Goal: Transaction & Acquisition: Purchase product/service

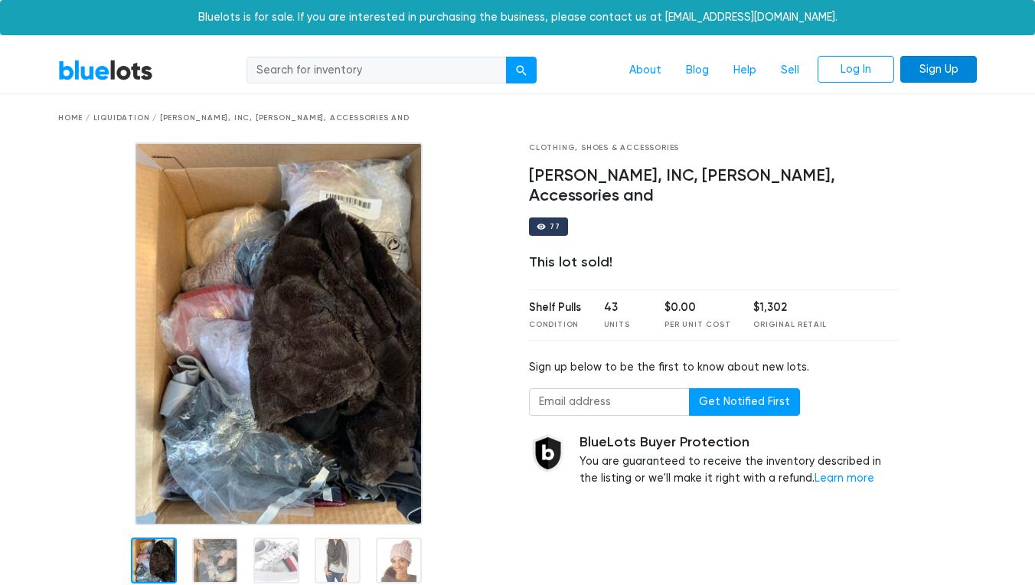
click at [948, 64] on link "Sign Up" at bounding box center [938, 70] width 77 height 28
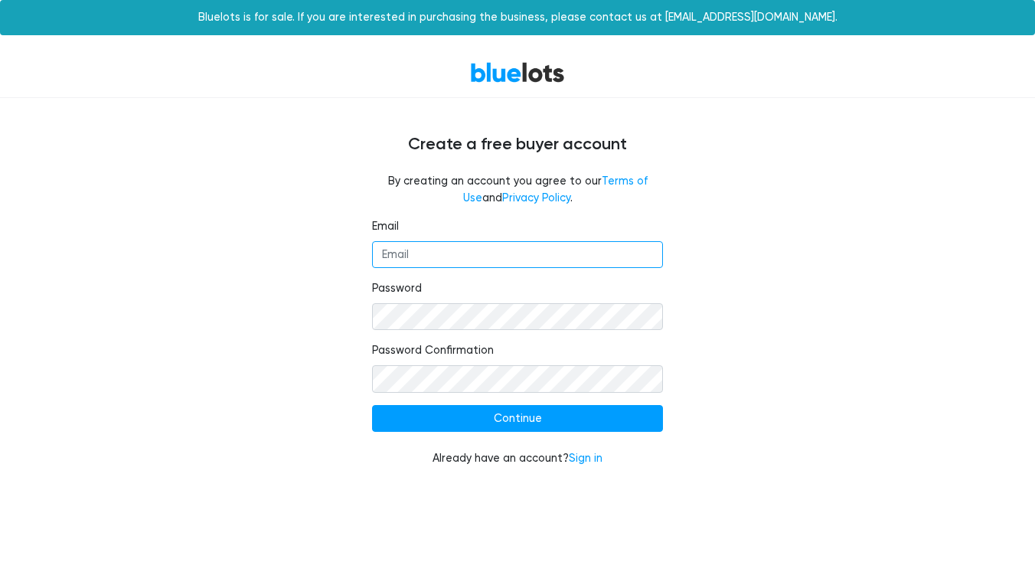
click at [480, 250] on input "Email" at bounding box center [517, 255] width 291 height 28
type input "maricrownllc@gmail.com"
click at [774, 336] on div "Email maricrownllc@gmail.com Password Password Confirmation Continue Already ha…" at bounding box center [518, 351] width 942 height 267
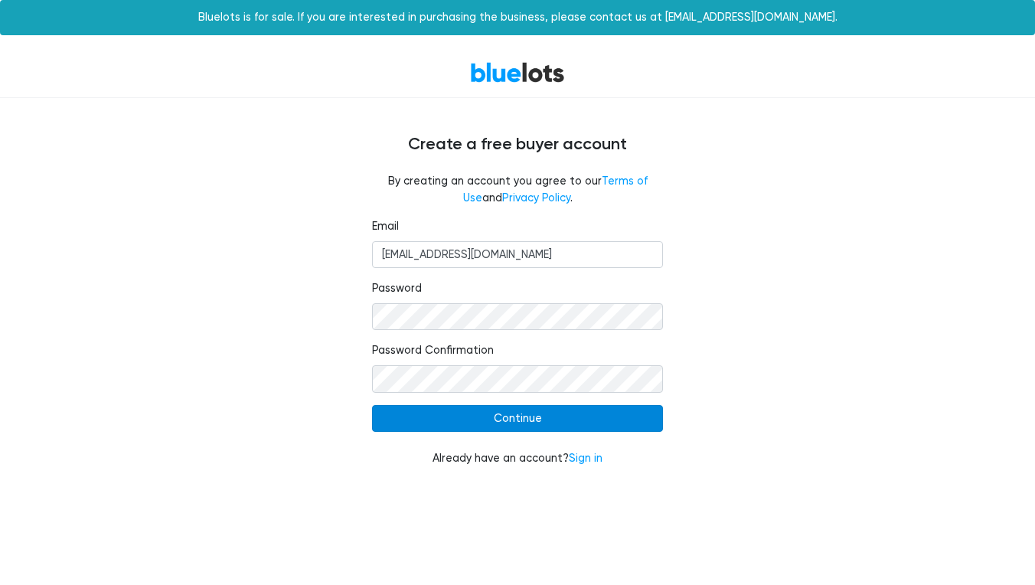
click at [562, 422] on input "Continue" at bounding box center [517, 419] width 291 height 28
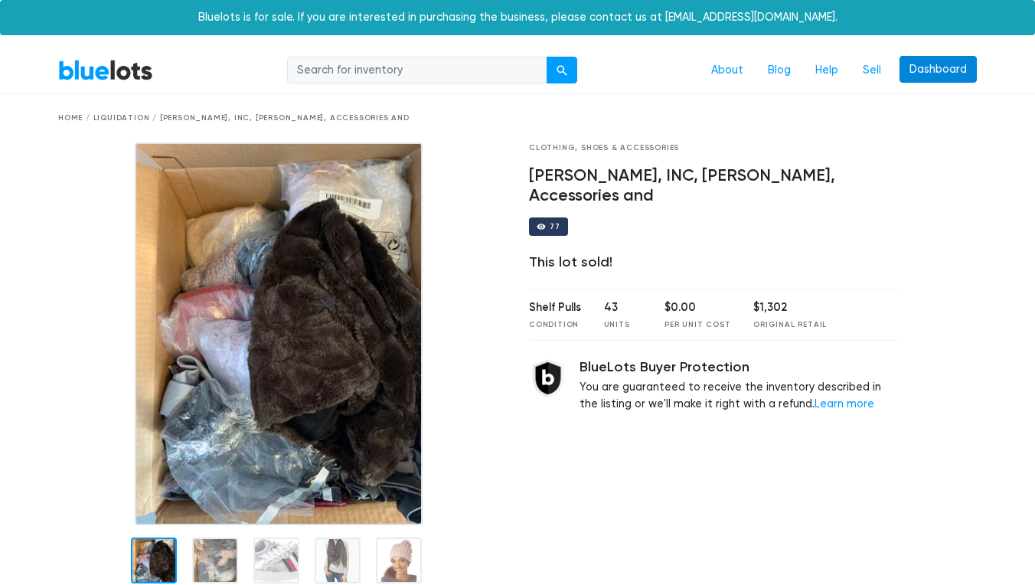
click at [955, 68] on link "Dashboard" at bounding box center [938, 70] width 77 height 28
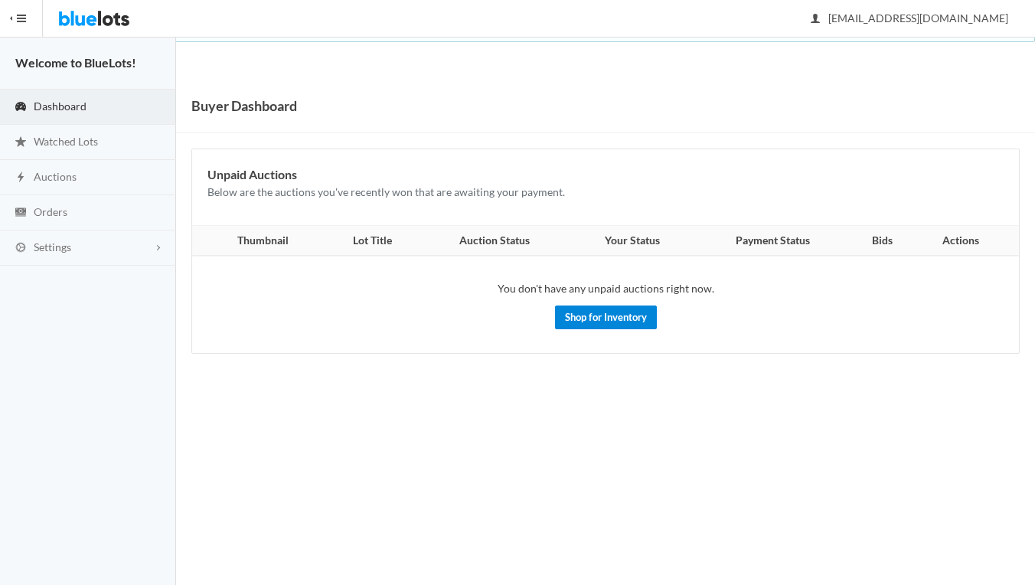
click at [589, 311] on link "Shop for Inventory" at bounding box center [606, 317] width 102 height 24
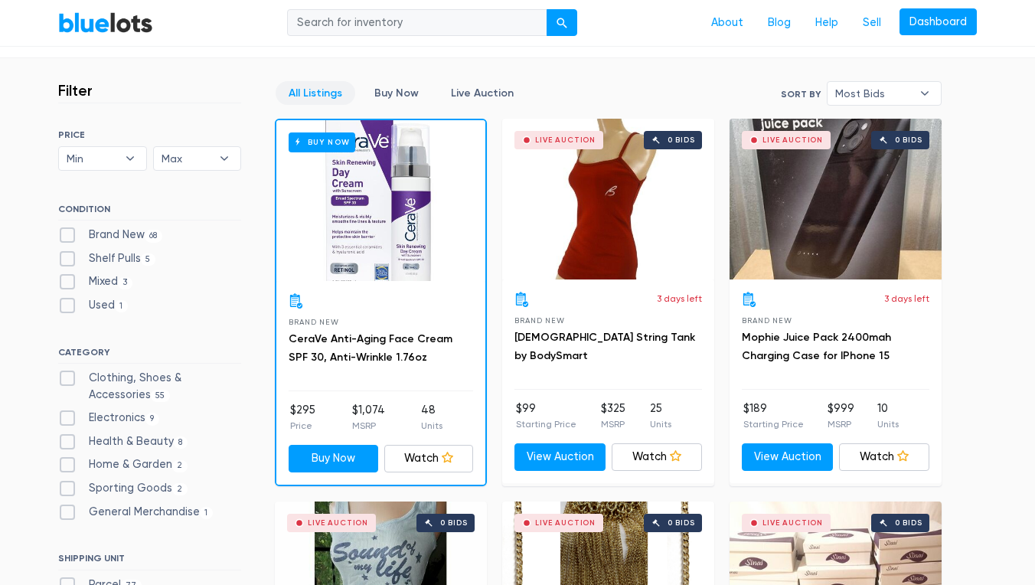
scroll to position [403, 0]
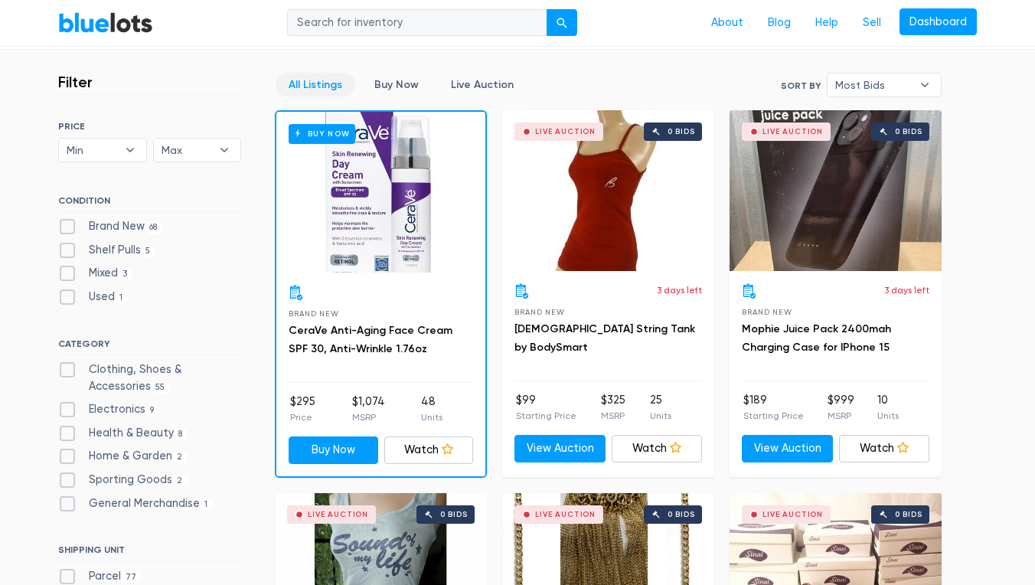
click at [71, 225] on label "Brand New 68" at bounding box center [110, 226] width 104 height 17
click at [68, 225] on New"] "Brand New 68" at bounding box center [63, 223] width 10 height 10
checkbox New"] "true"
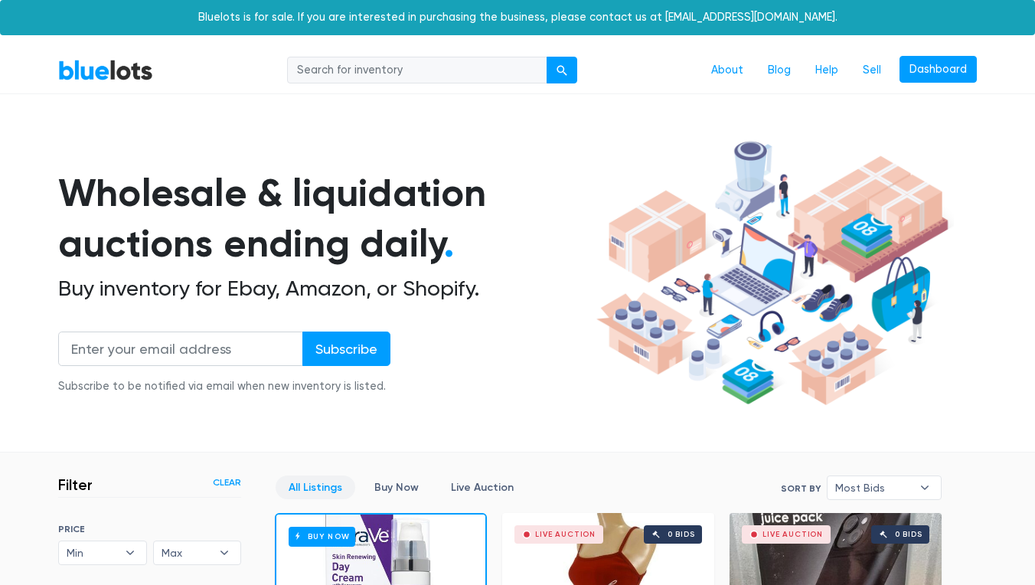
scroll to position [411, 0]
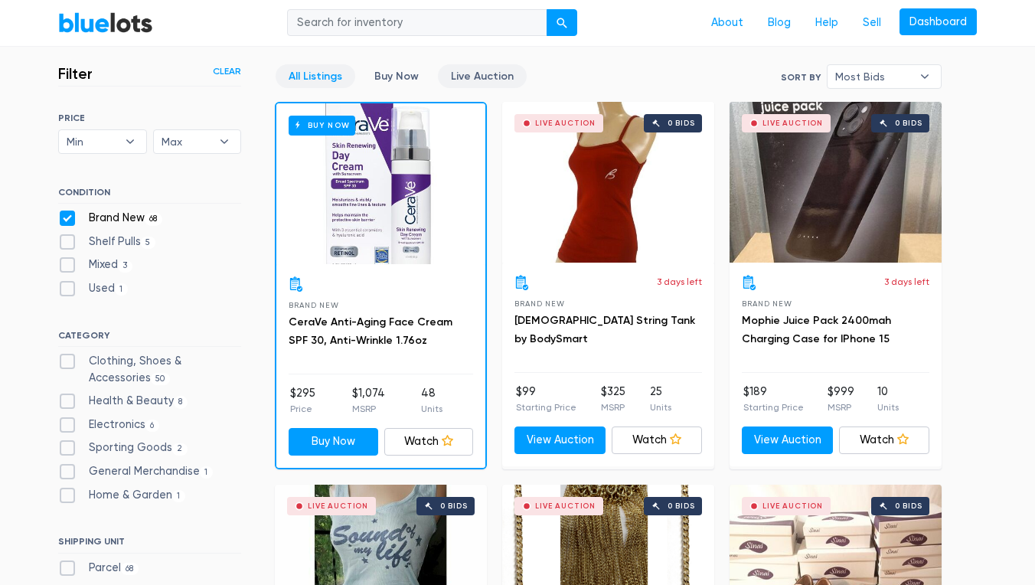
click at [504, 78] on link "Live Auction" at bounding box center [482, 76] width 89 height 24
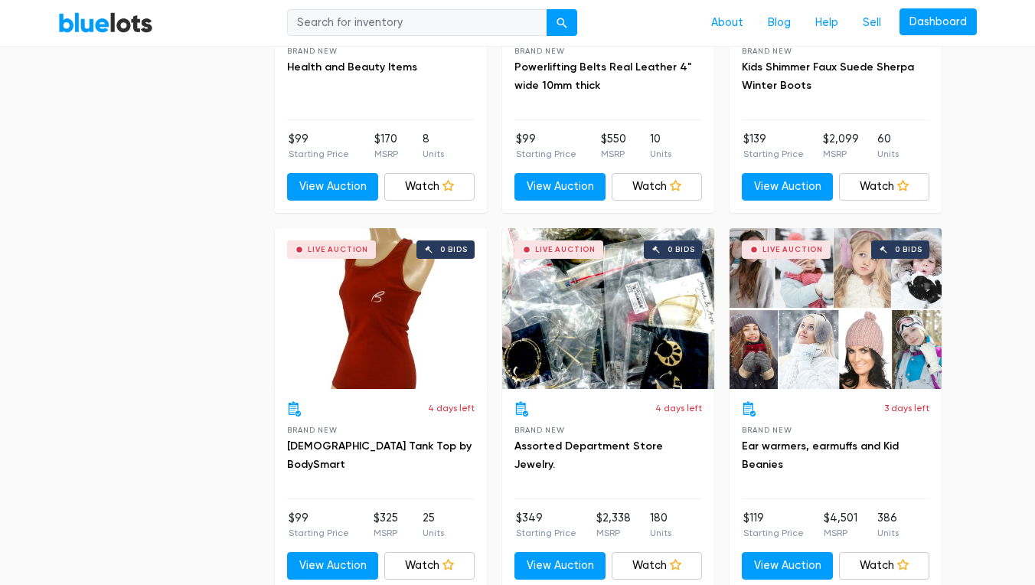
scroll to position [2184, 0]
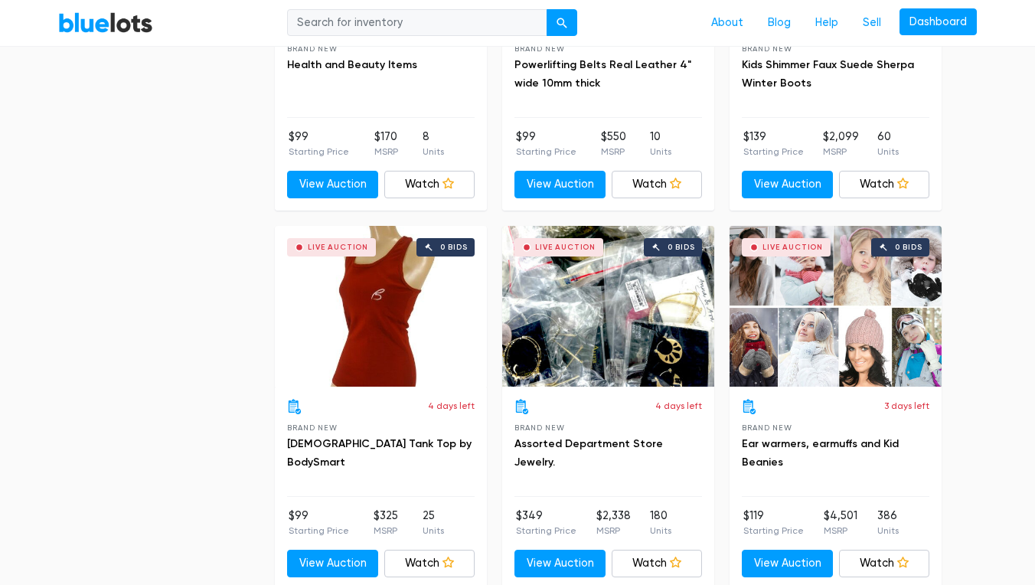
click at [599, 318] on div "Live Auction 0 bids" at bounding box center [608, 306] width 212 height 161
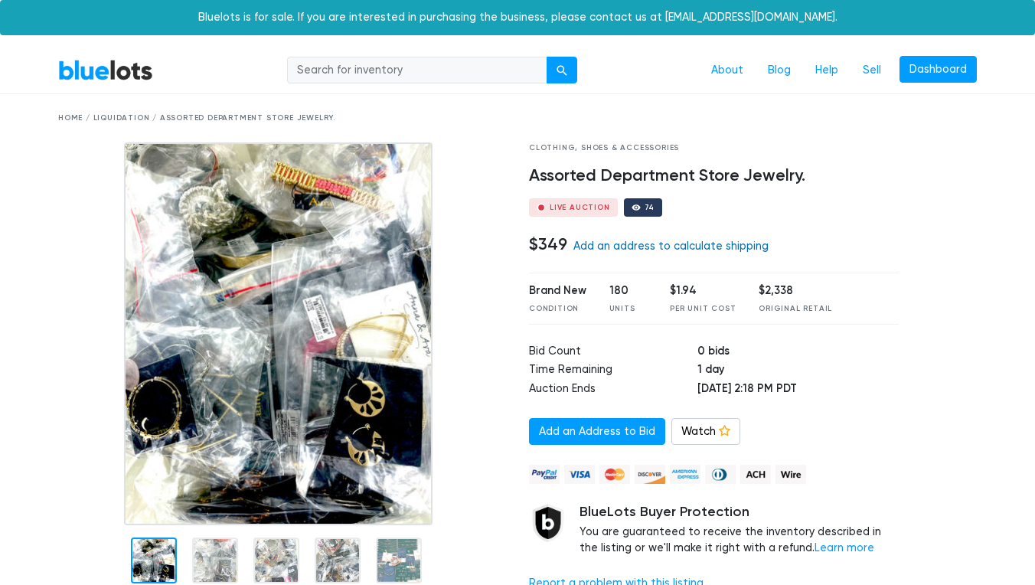
click at [659, 246] on link "Add an address to calculate shipping" at bounding box center [670, 246] width 195 height 13
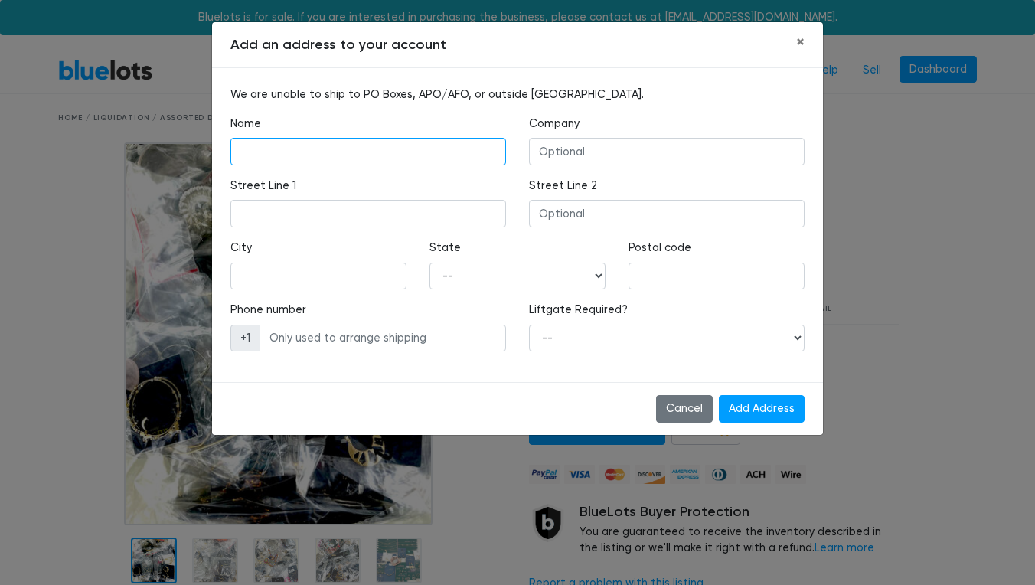
click at [482, 151] on input "text" at bounding box center [368, 152] width 276 height 28
type input "Dyna Marie Summerfield Founder/CEO/President/Owner/Member"
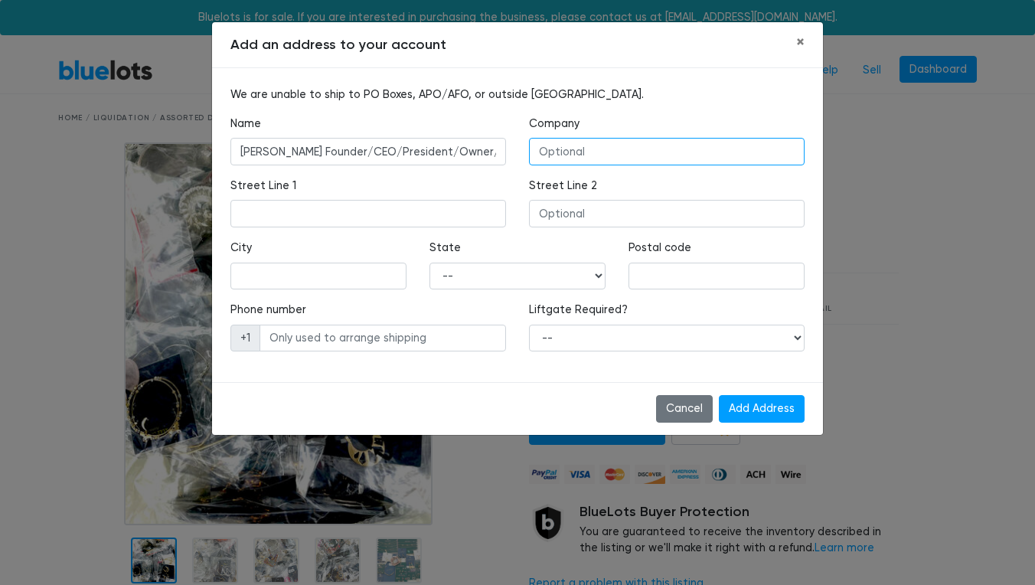
type input "MariCrownLLC/DBA DynsDeals"
click at [465, 182] on div "Street Line 1" at bounding box center [368, 203] width 276 height 50
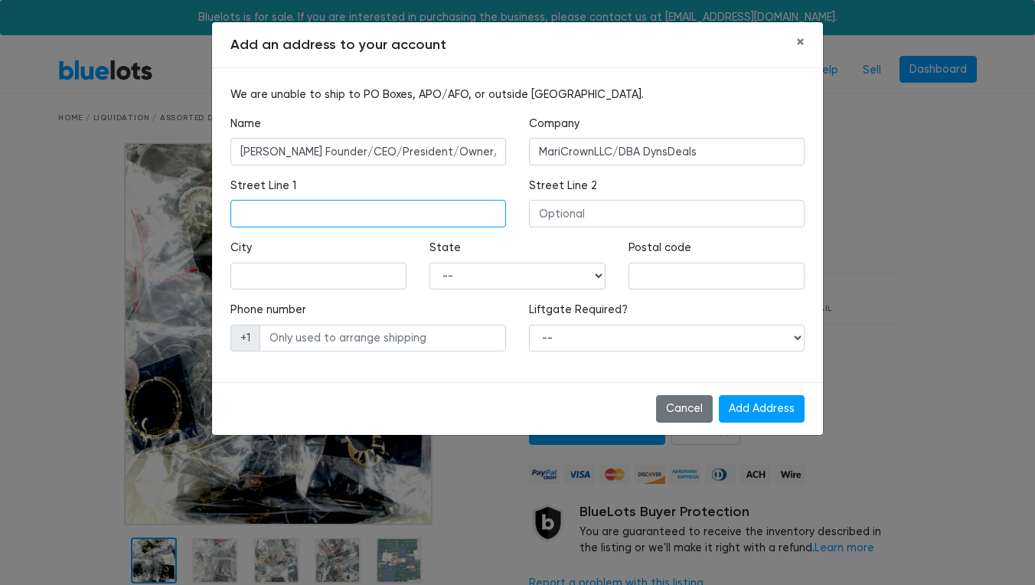
click at [482, 213] on input "text" at bounding box center [368, 214] width 276 height 28
click at [495, 213] on input "text" at bounding box center [368, 214] width 276 height 28
click at [489, 211] on input "text" at bounding box center [368, 214] width 276 height 28
click at [433, 213] on input "text" at bounding box center [368, 214] width 276 height 28
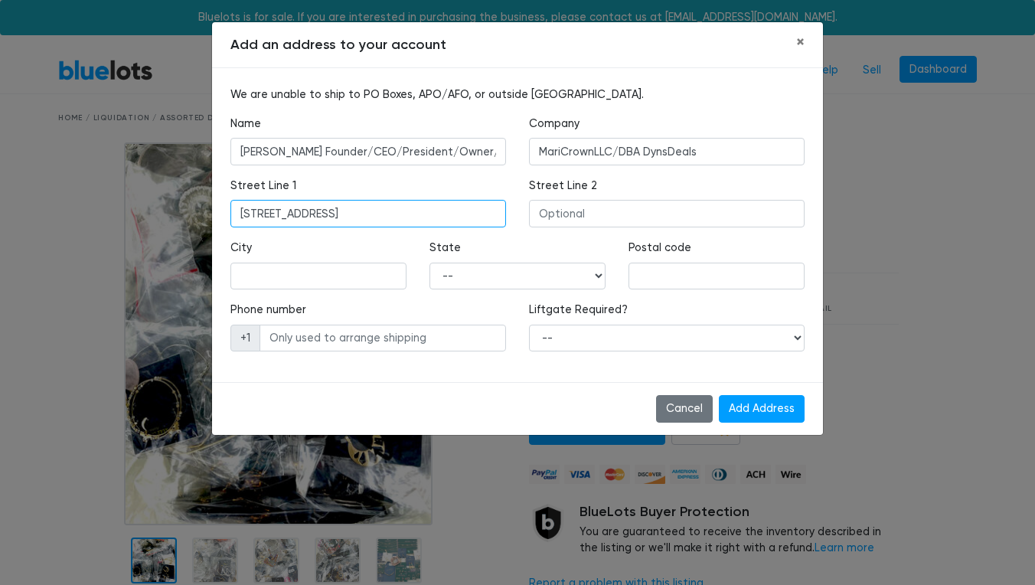
type input "9s220 C Lake Dr"
type input "Bldg16 Apt211"
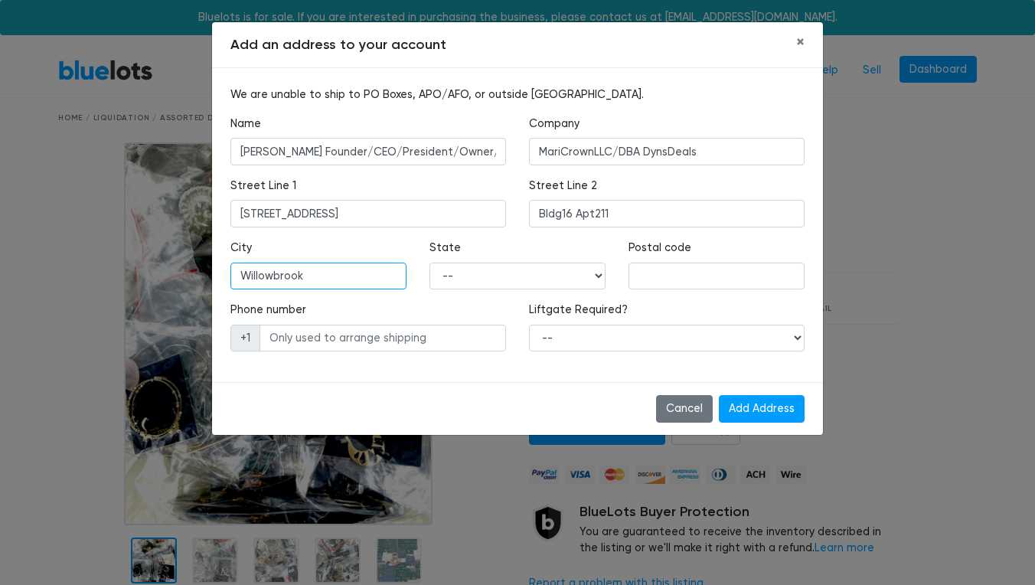
type input "Willowbrook"
select select "IL"
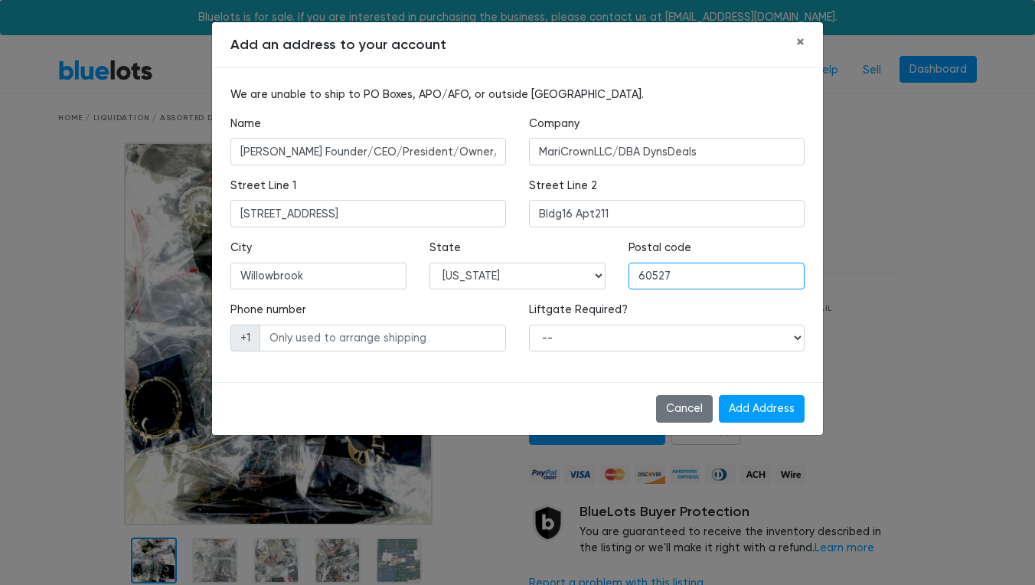
type input "60527"
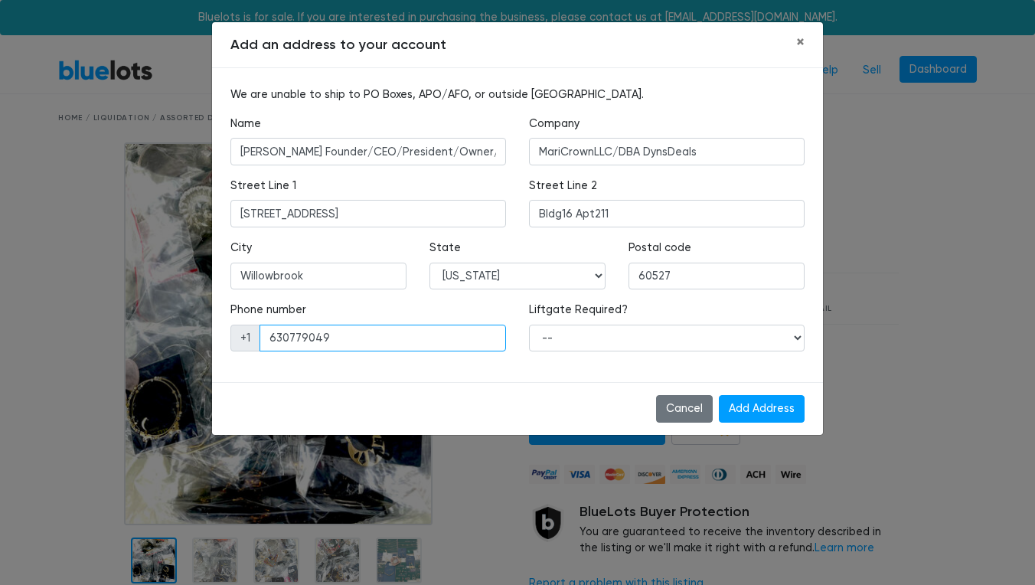
type input "6307790494"
click at [549, 376] on div "We are unable to ship to PO Boxes, APO/AFO, or outside the United States. Name …" at bounding box center [517, 225] width 611 height 314
select select "1"
click at [590, 387] on div "Cancel Add Address" at bounding box center [517, 408] width 611 height 53
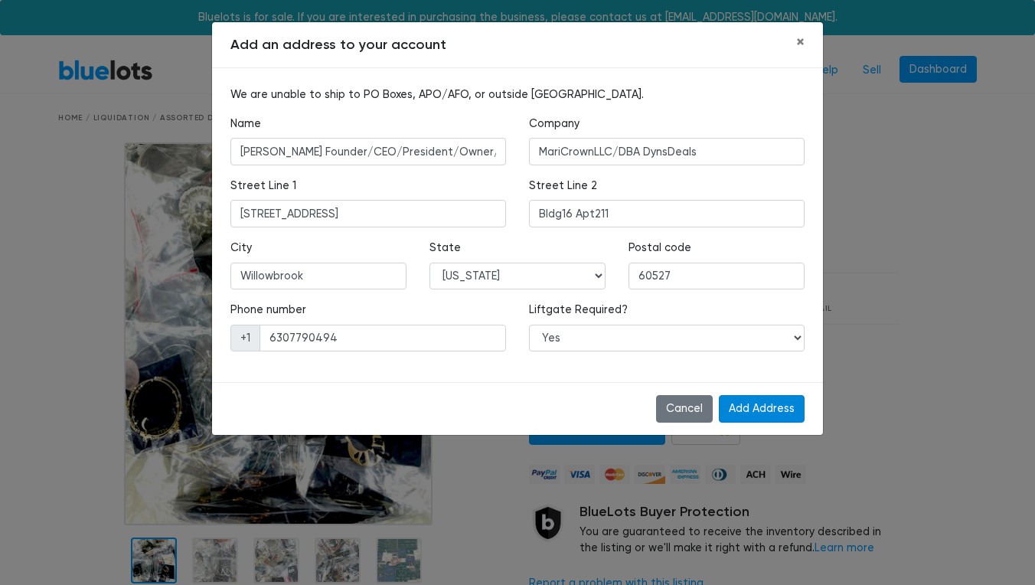
click at [764, 405] on input "Add Address" at bounding box center [762, 409] width 86 height 28
click at [284, 207] on input "9s220 C Lake Dr" at bounding box center [368, 214] width 276 height 28
type input "9s220 Lake Dr"
click at [572, 212] on input "Bldg16 Apt211" at bounding box center [667, 214] width 276 height 28
type input "Bldg16C Apt211"
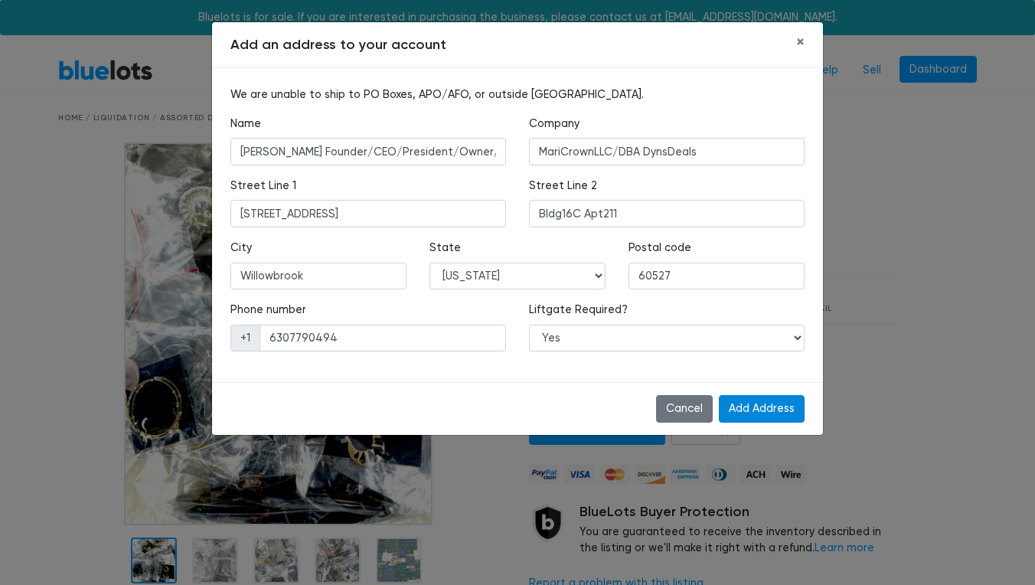
click at [756, 407] on input "Add Address" at bounding box center [762, 409] width 86 height 28
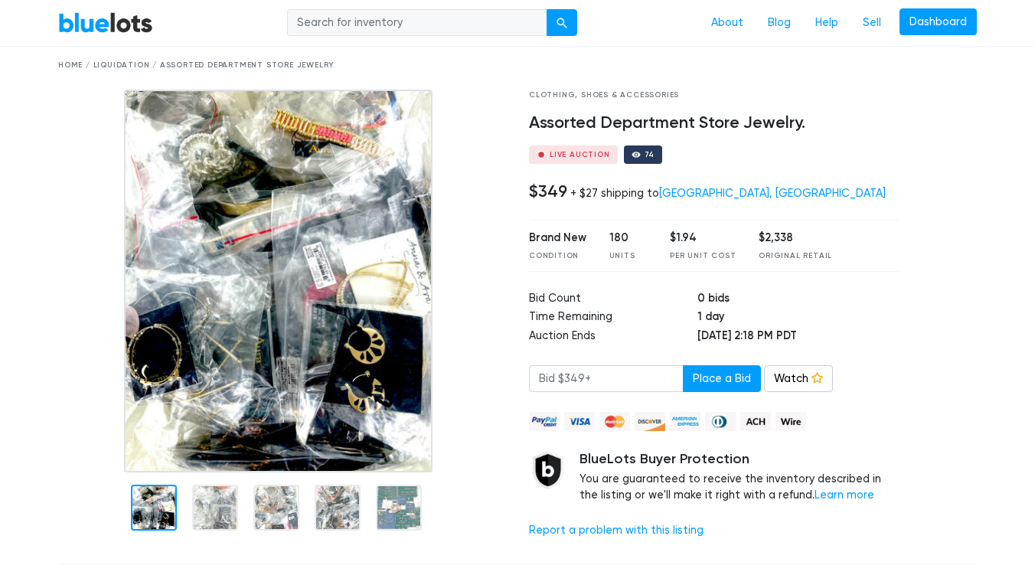
scroll to position [62, 0]
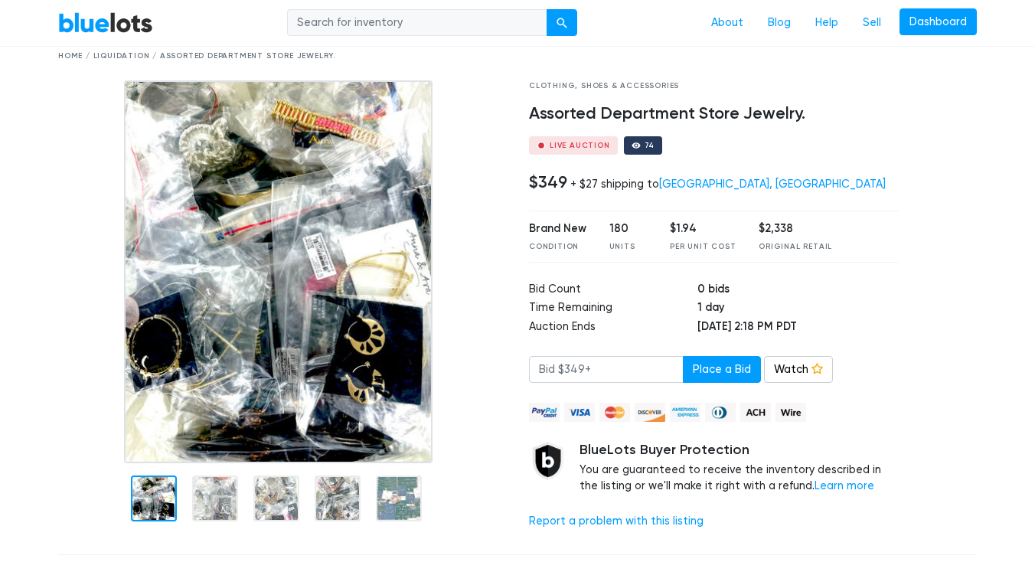
click at [264, 347] on img at bounding box center [278, 271] width 309 height 383
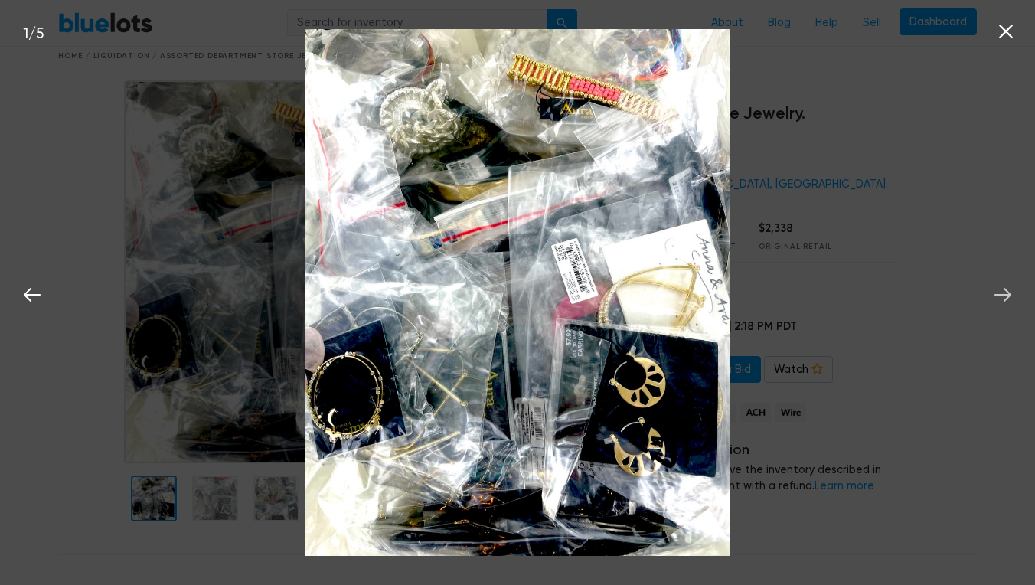
click at [1001, 298] on icon at bounding box center [1002, 294] width 23 height 23
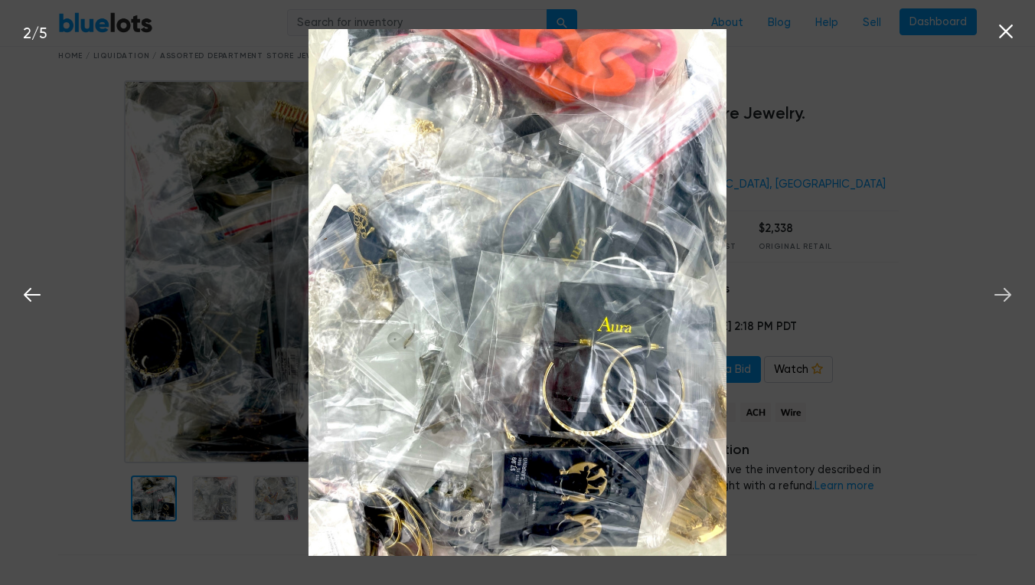
click at [1001, 298] on icon at bounding box center [1002, 294] width 23 height 23
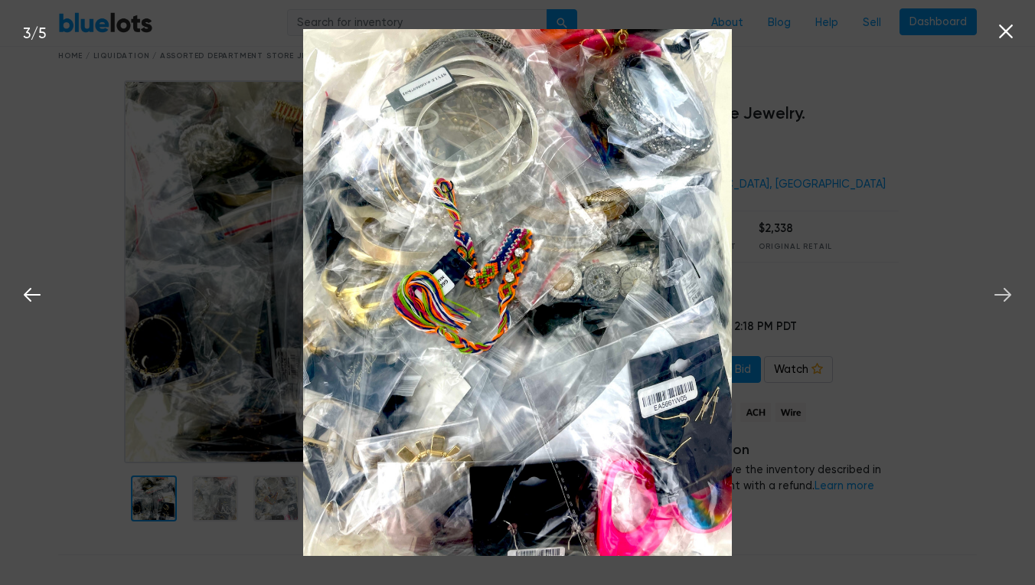
click at [1001, 298] on icon at bounding box center [1002, 294] width 23 height 23
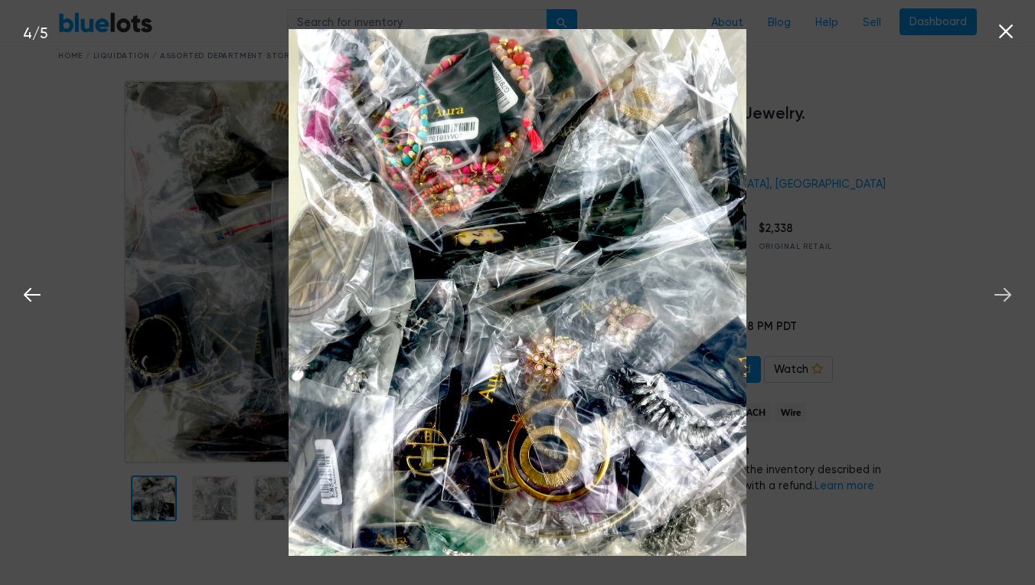
click at [1001, 298] on icon at bounding box center [1002, 294] width 23 height 23
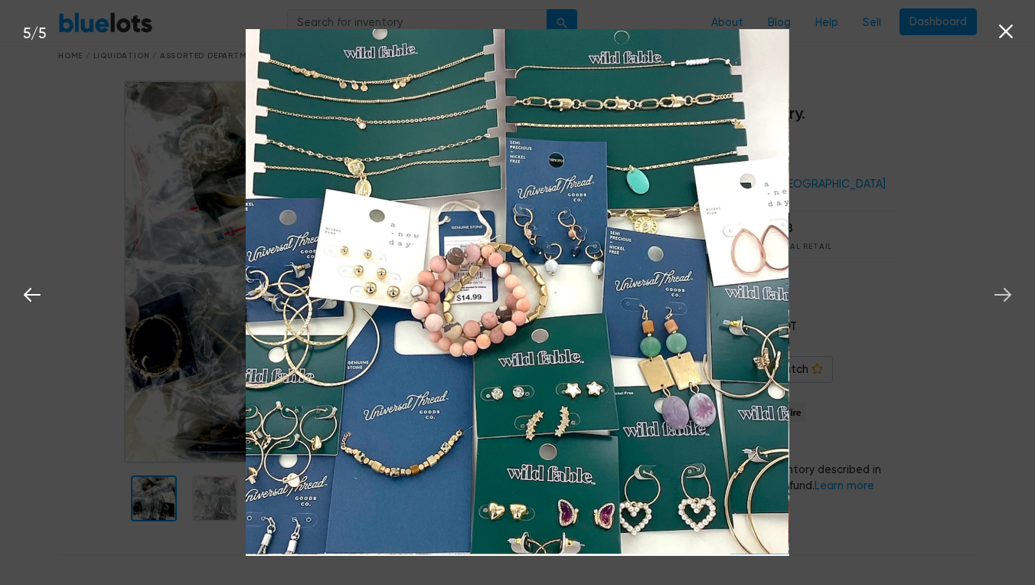
click at [1001, 298] on icon at bounding box center [1002, 294] width 23 height 23
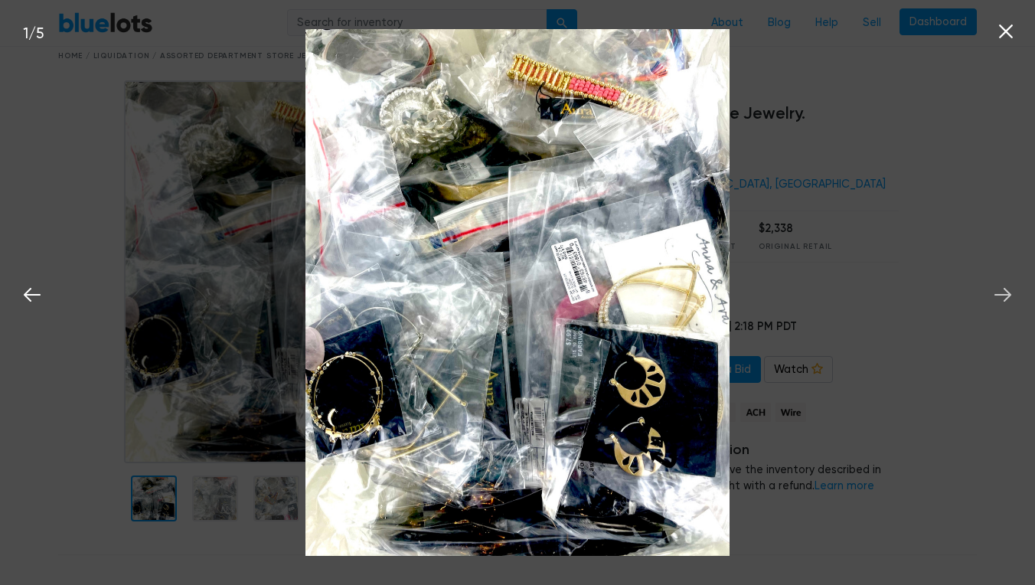
click at [1001, 298] on icon at bounding box center [1002, 294] width 23 height 23
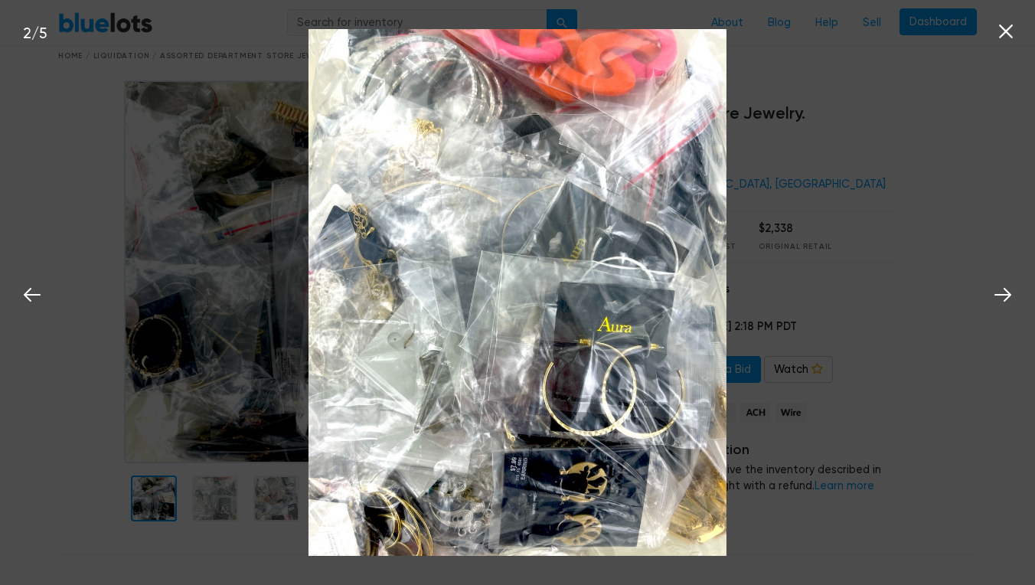
click at [1009, 31] on icon at bounding box center [1005, 31] width 23 height 23
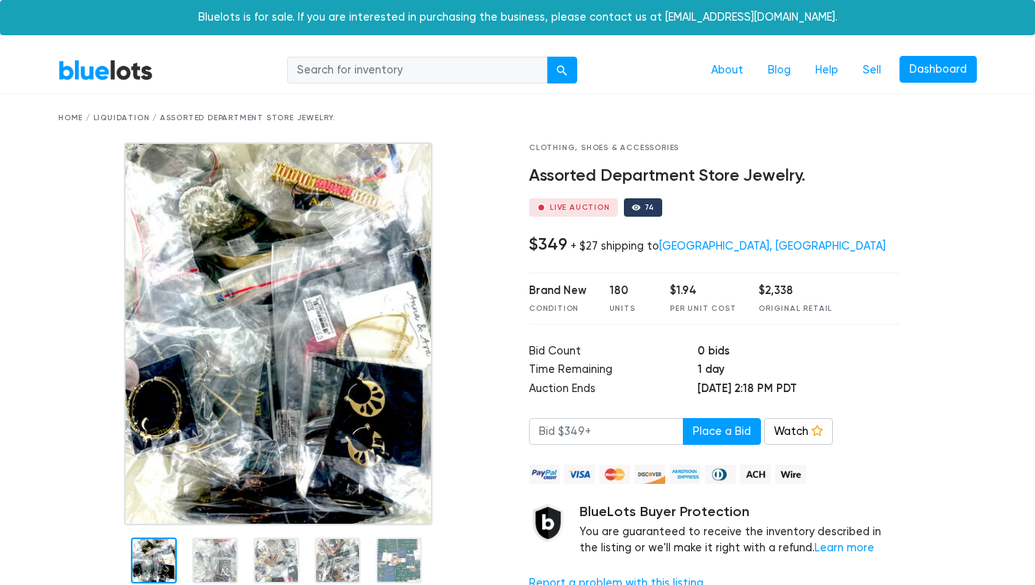
click at [508, 76] on input "search" at bounding box center [417, 71] width 260 height 28
click at [113, 115] on div "Home / Liquidation / Assorted Department Store Jewelry." at bounding box center [517, 118] width 919 height 11
click at [64, 114] on div "Home / Liquidation / Assorted Department Store Jewelry." at bounding box center [517, 118] width 919 height 11
click at [93, 63] on link "BlueLots" at bounding box center [105, 70] width 95 height 22
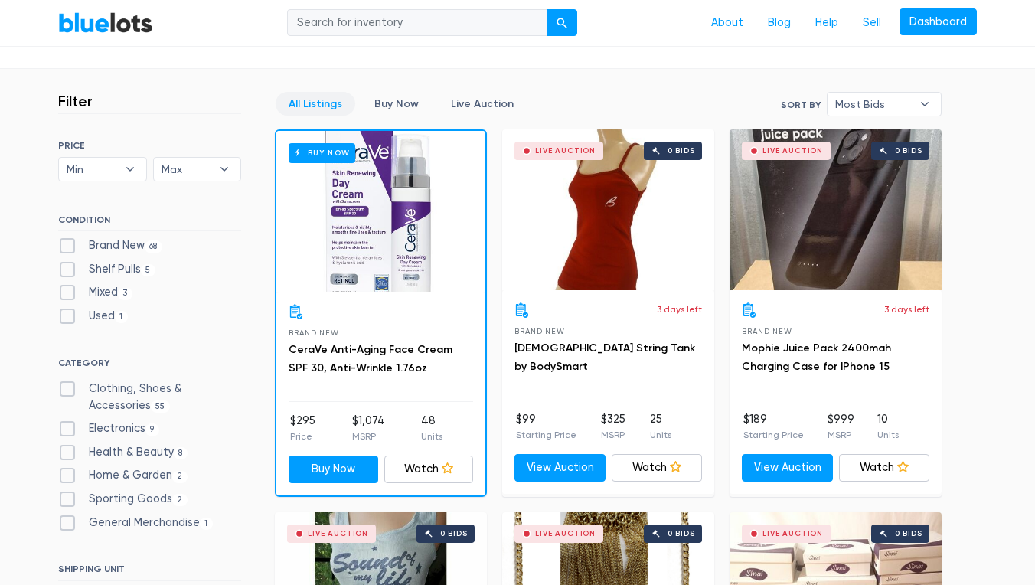
scroll to position [386, 0]
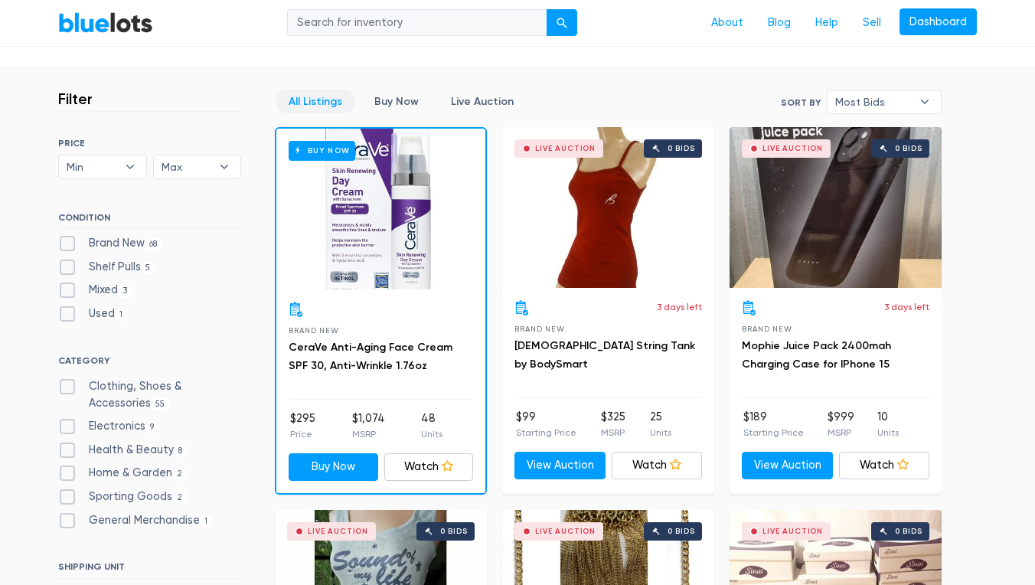
click at [66, 241] on label "Brand New 68" at bounding box center [110, 243] width 104 height 17
click at [66, 241] on New"] "Brand New 68" at bounding box center [63, 240] width 10 height 10
checkbox New"] "true"
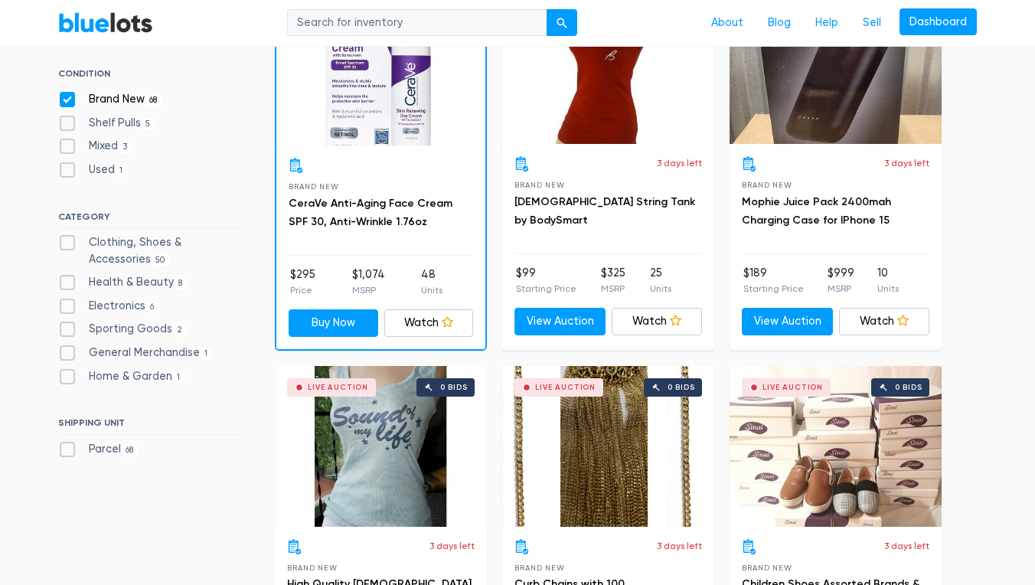
scroll to position [538, 0]
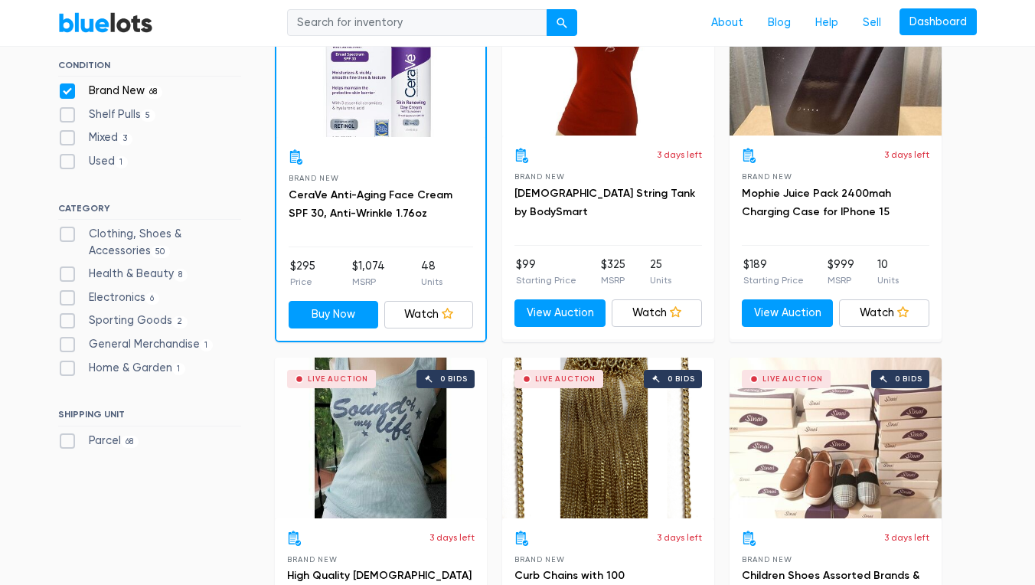
click at [69, 271] on label "Health & Beauty 8" at bounding box center [122, 274] width 129 height 17
click at [68, 271] on Beauty"] "Health & Beauty 8" at bounding box center [63, 271] width 10 height 10
checkbox Beauty"] "true"
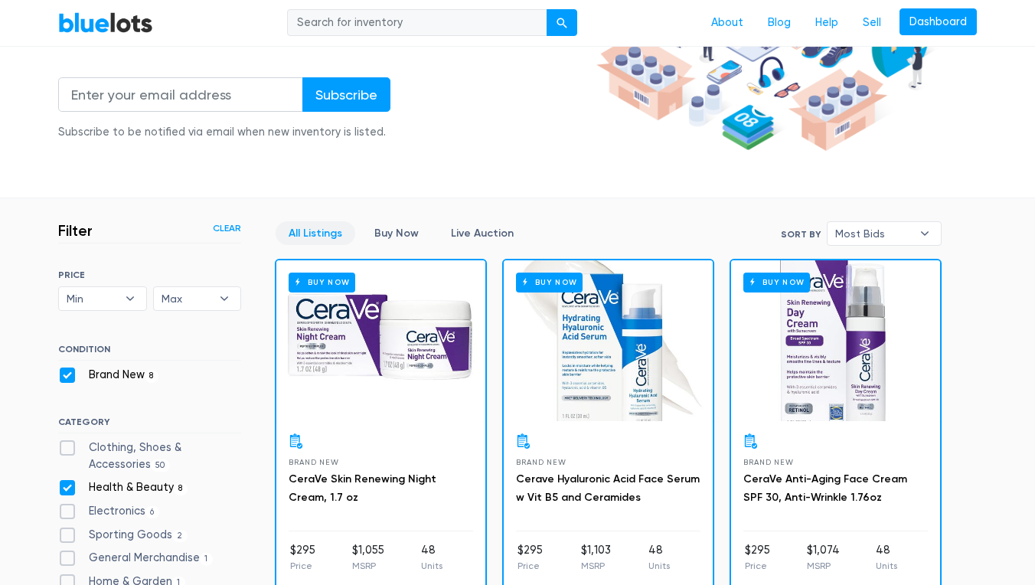
scroll to position [243, 0]
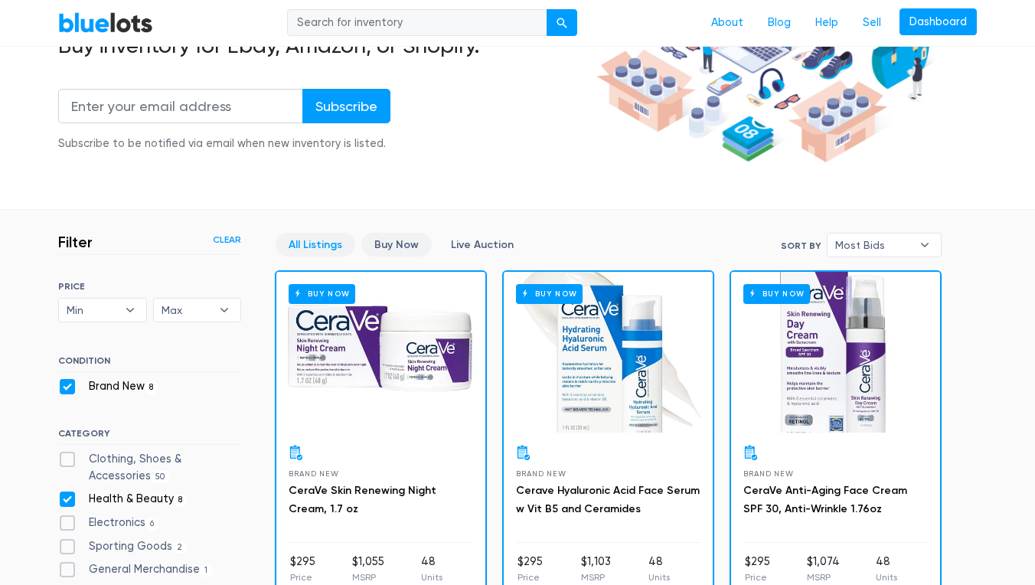
click at [388, 244] on link "Buy Now" at bounding box center [396, 245] width 70 height 24
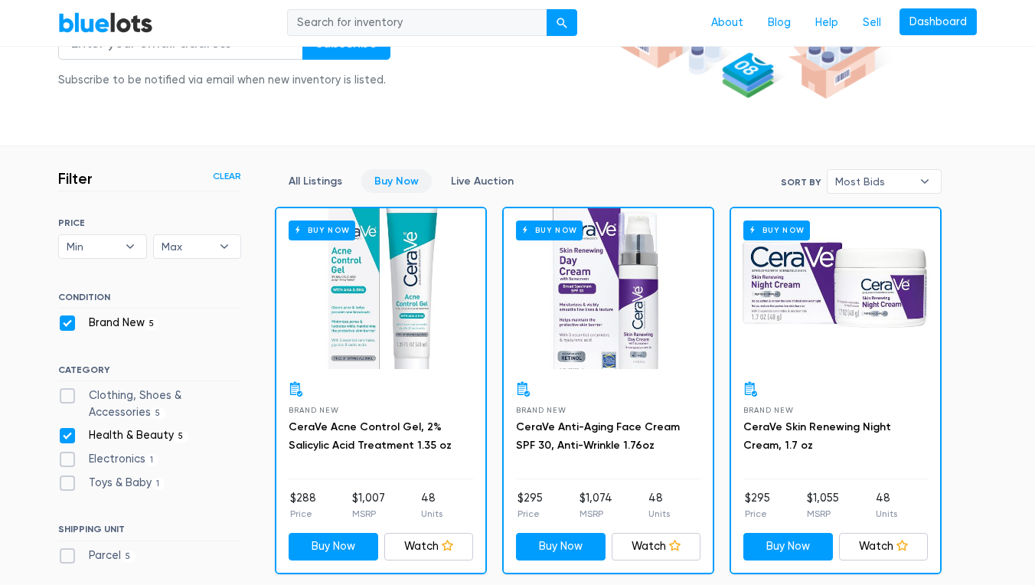
scroll to position [194, 0]
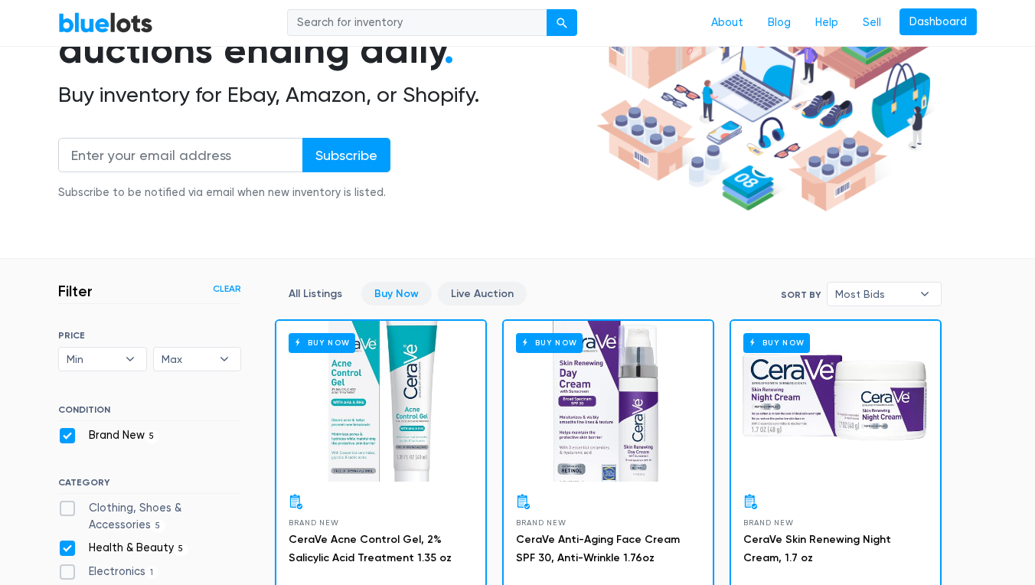
click at [479, 292] on link "Live Auction" at bounding box center [482, 294] width 89 height 24
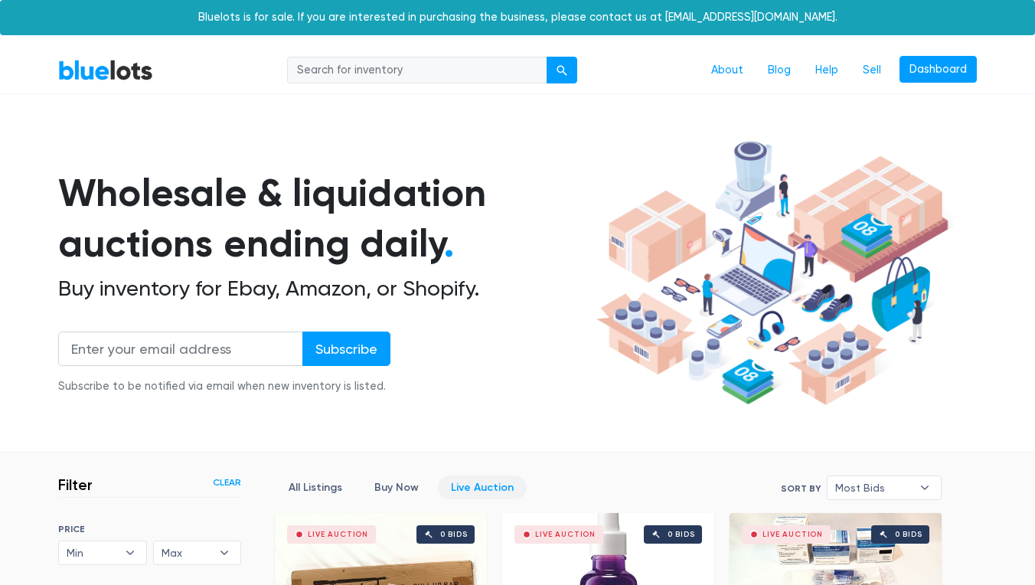
scroll to position [411, 0]
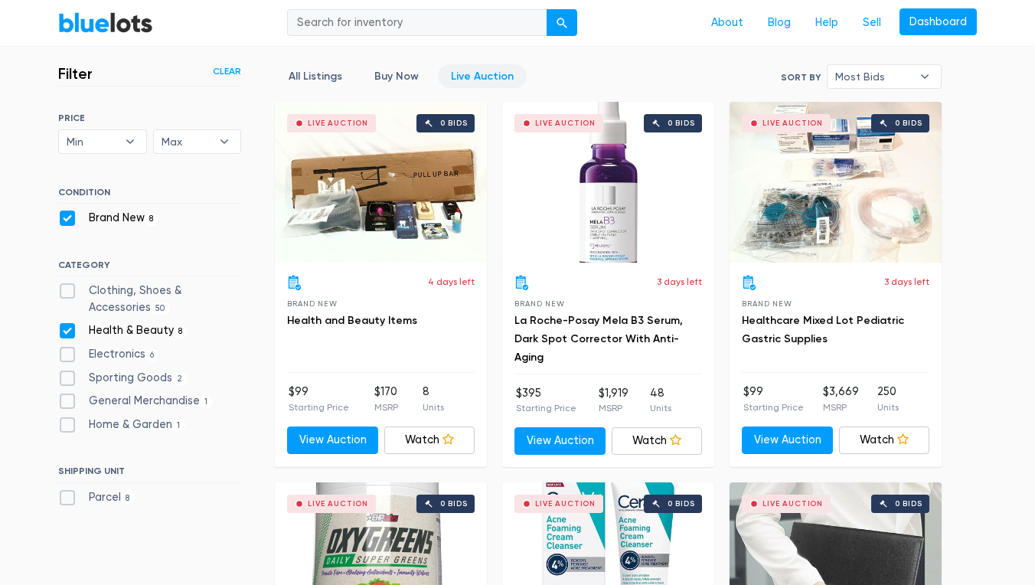
click at [609, 190] on div "Live Auction 0 bids" at bounding box center [608, 182] width 212 height 161
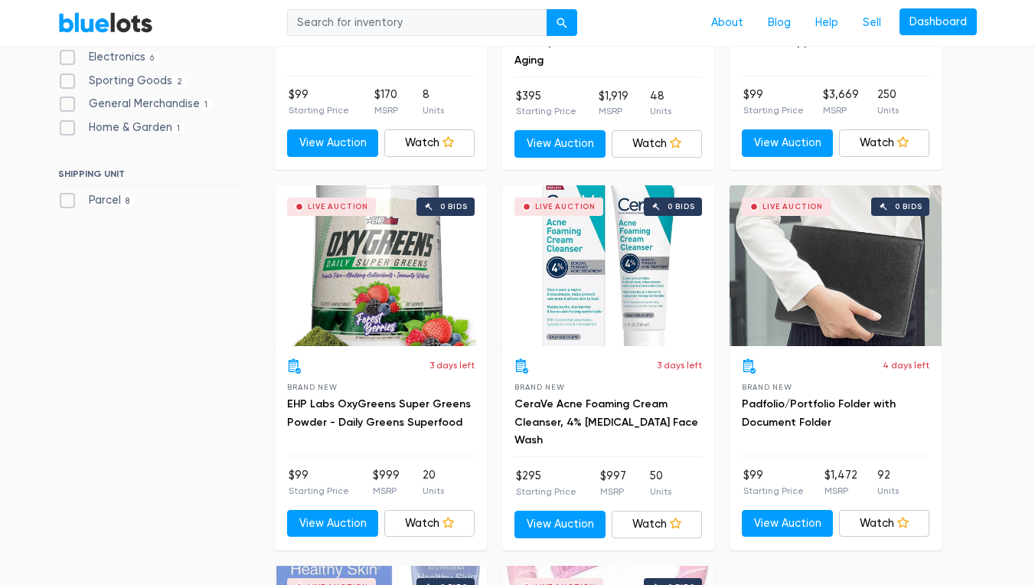
scroll to position [682, 0]
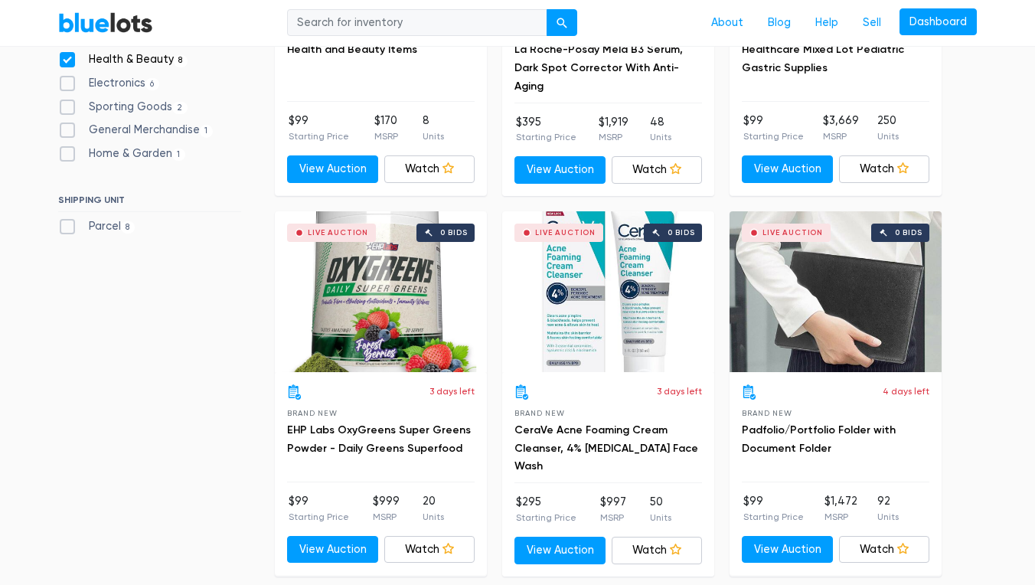
click at [407, 307] on div "Live Auction 0 bids" at bounding box center [381, 291] width 212 height 161
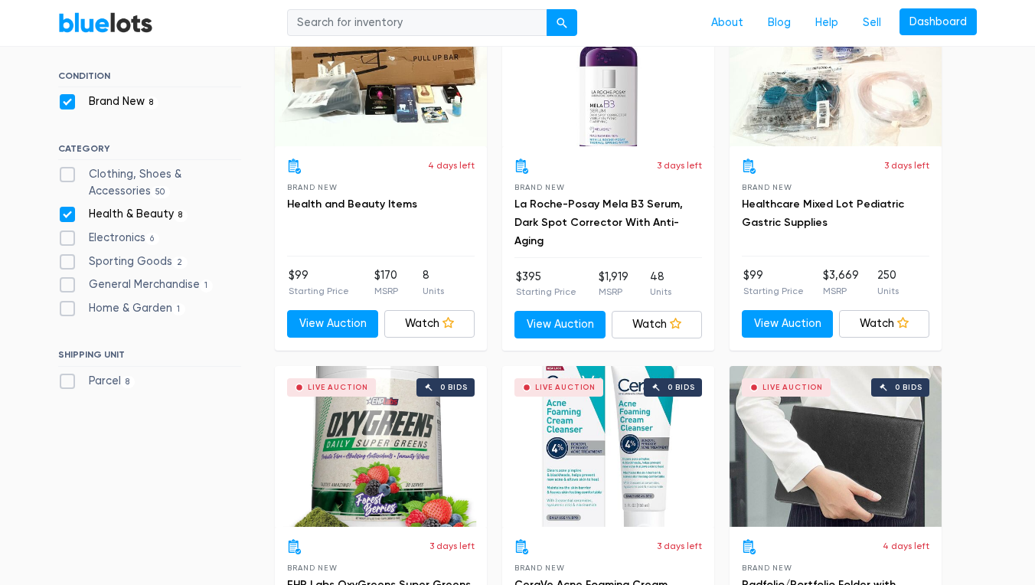
scroll to position [521, 0]
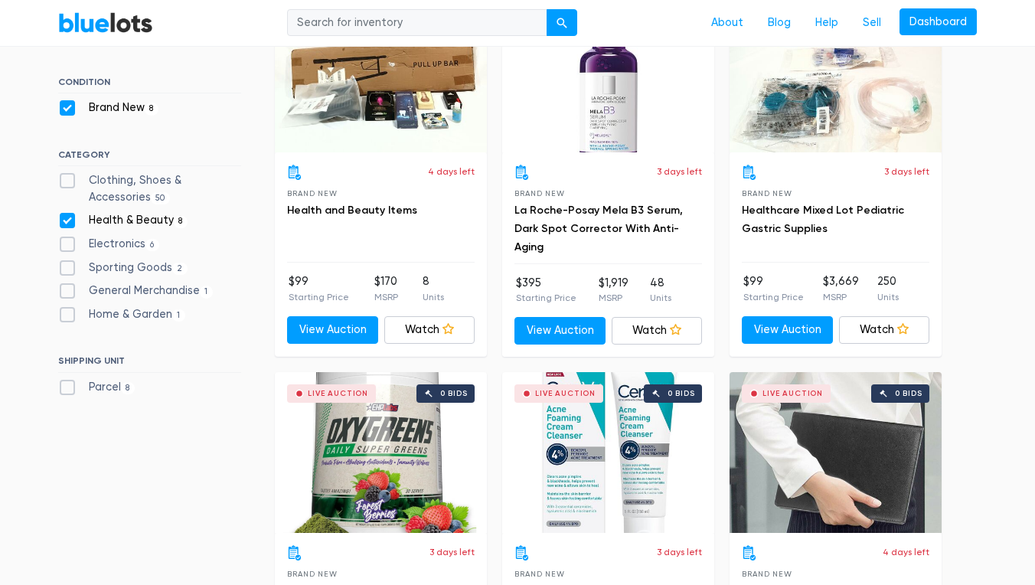
click at [69, 217] on label "Health & Beauty 8" at bounding box center [122, 220] width 129 height 17
click at [68, 217] on Beauty"] "Health & Beauty 8" at bounding box center [63, 217] width 10 height 10
checkbox Beauty"] "false"
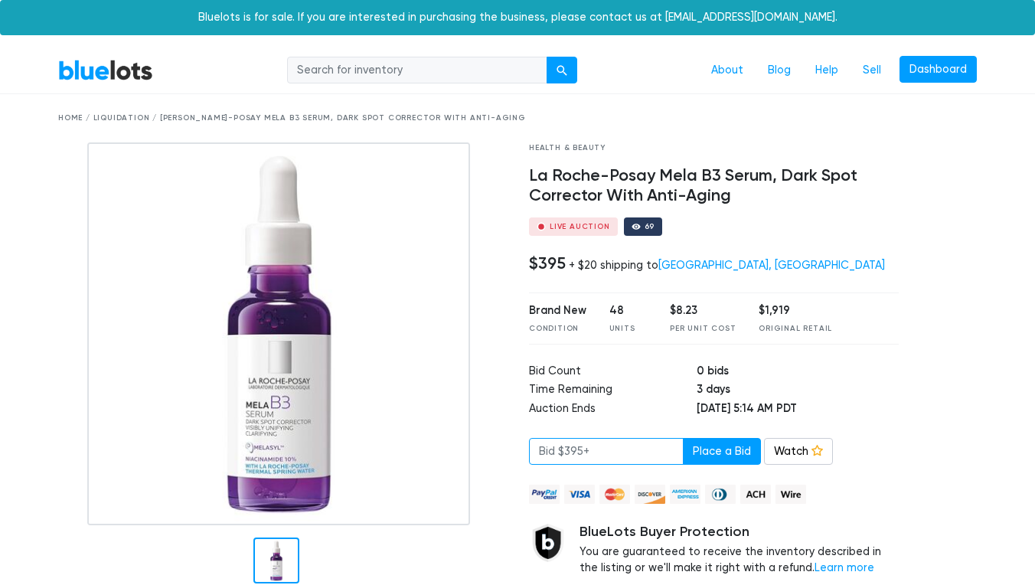
click at [609, 444] on input "number" at bounding box center [606, 452] width 155 height 28
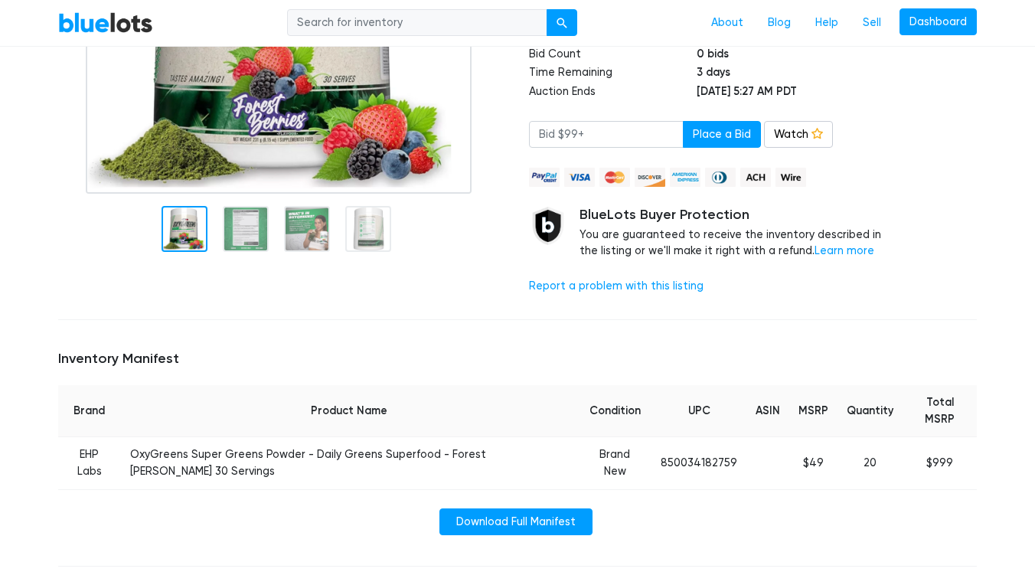
scroll to position [340, 0]
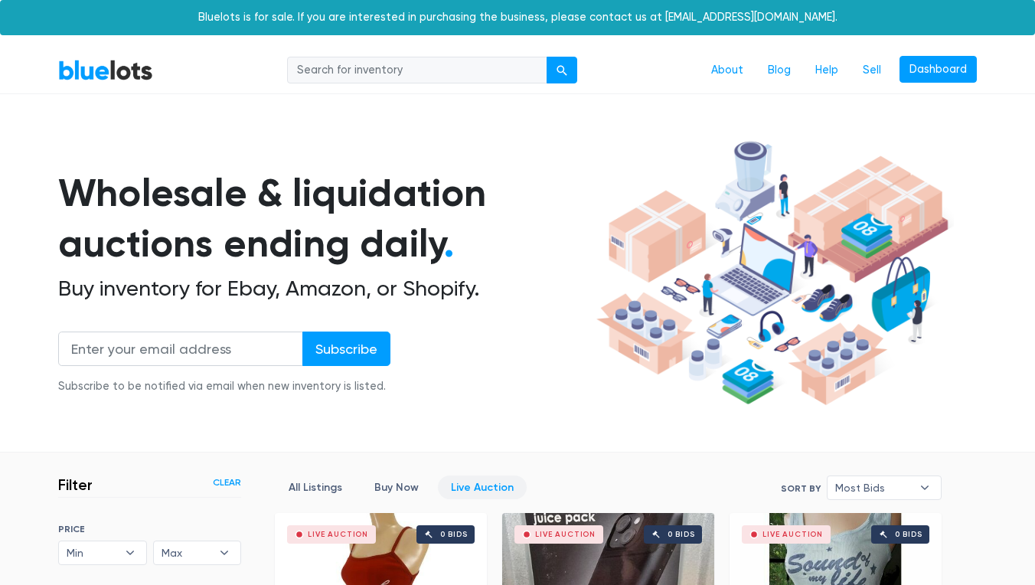
scroll to position [411, 0]
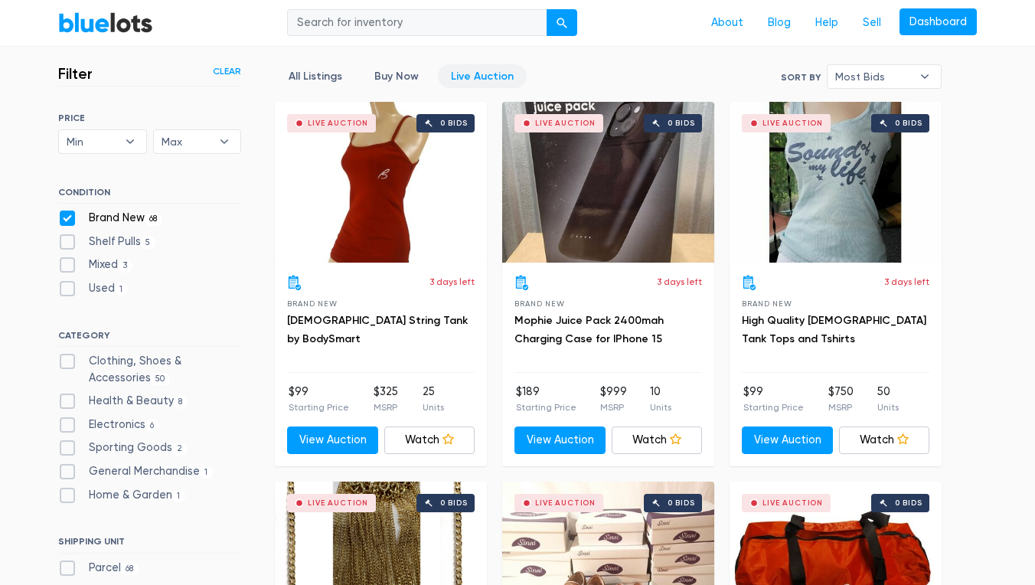
click at [67, 180] on div "SORT BY Most Bids Ending Soonest Newly Listed Lowest Price Highest Price Most B…" at bounding box center [149, 347] width 183 height 469
click at [70, 361] on label "Clothing, Shoes & Accessories 50" at bounding box center [149, 369] width 183 height 33
click at [68, 361] on Accessories"] "Clothing, Shoes & Accessories 50" at bounding box center [63, 358] width 10 height 10
checkbox Accessories"] "true"
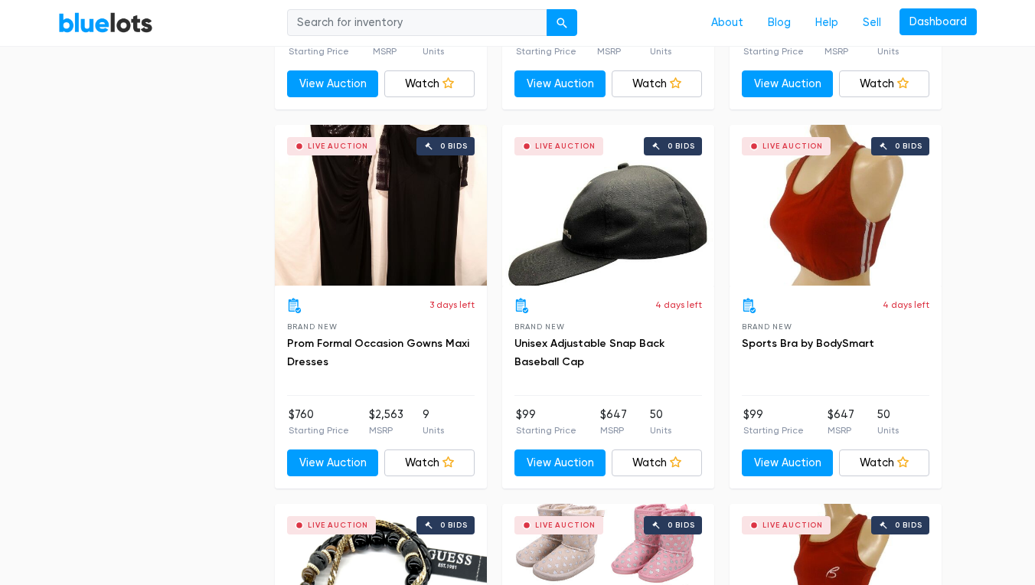
scroll to position [1150, 0]
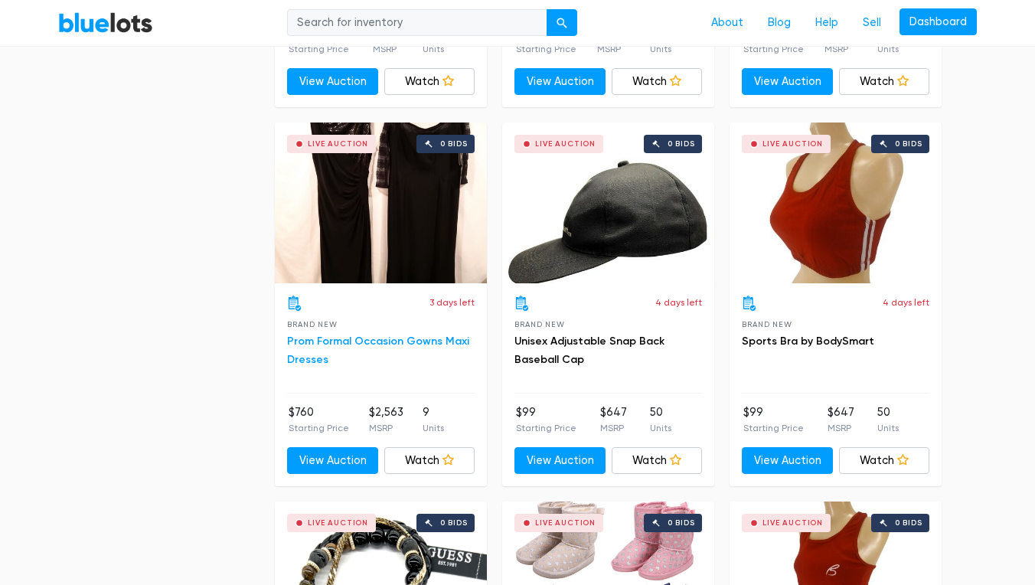
click at [397, 341] on link "Prom Formal Occasion Gowns Maxi Dresses" at bounding box center [378, 350] width 182 height 31
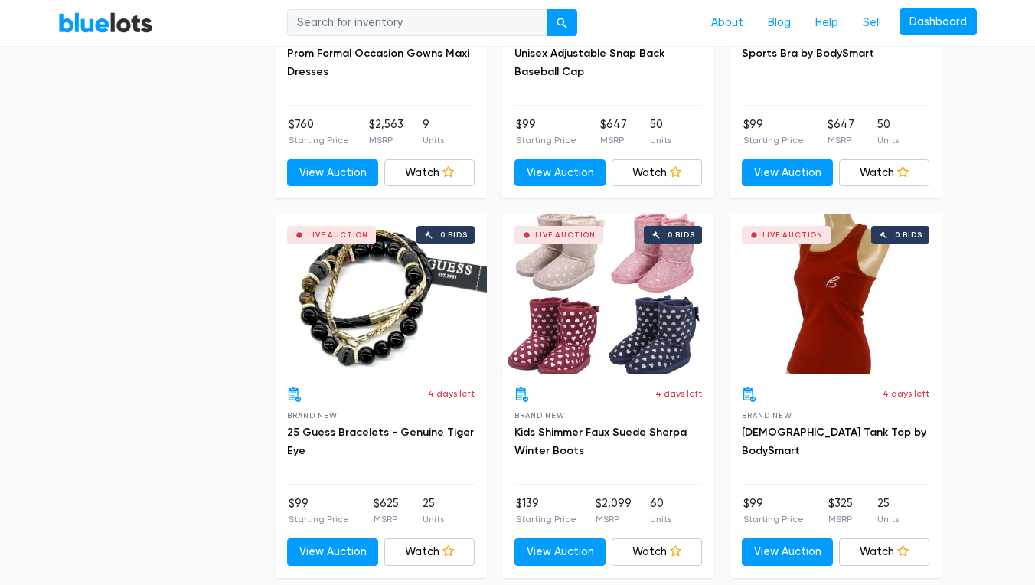
scroll to position [1438, 0]
click at [354, 324] on div "Live Auction 0 bids" at bounding box center [381, 294] width 212 height 161
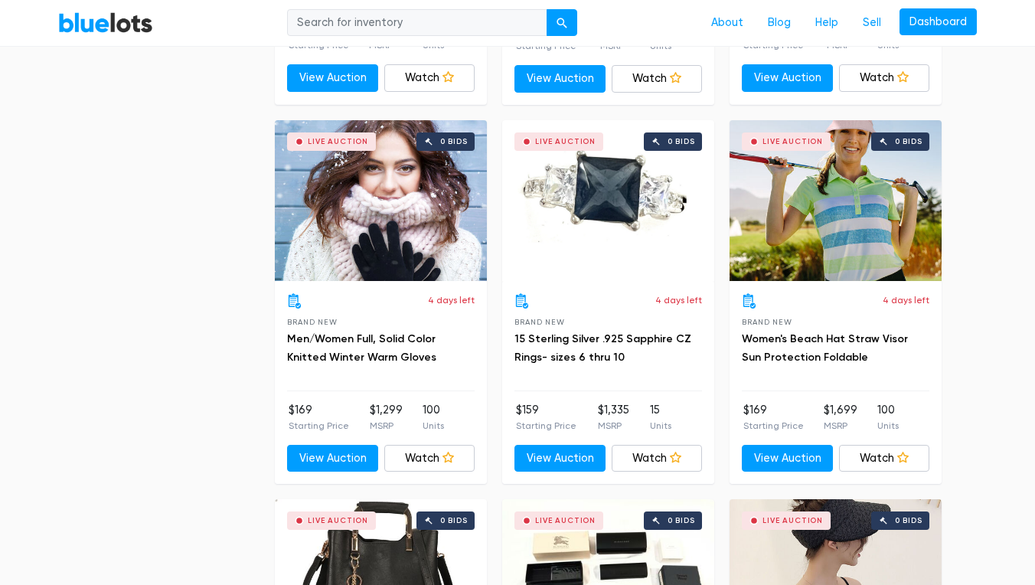
scroll to position [5338, 0]
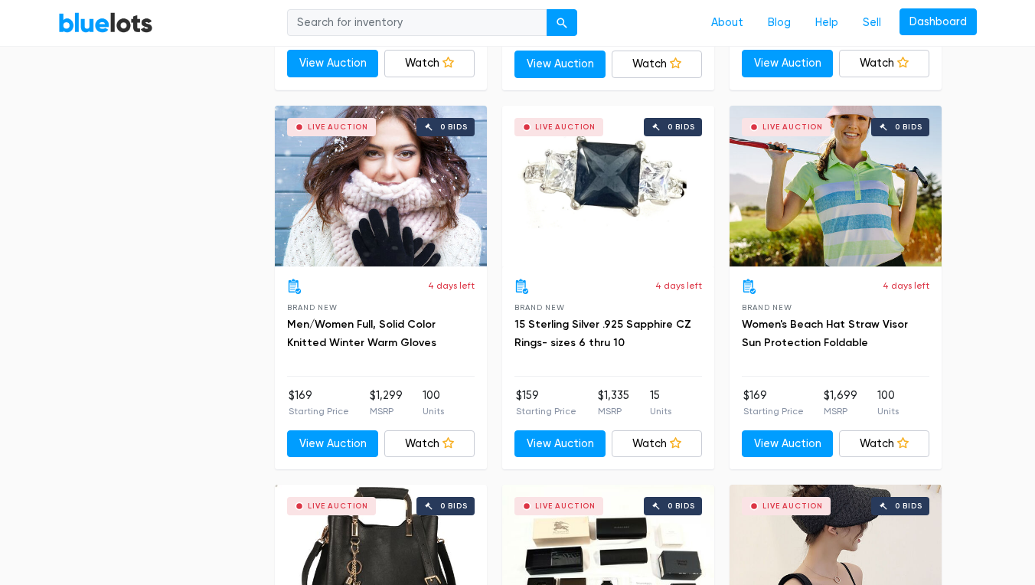
click at [613, 162] on div "Live Auction 0 bids" at bounding box center [608, 186] width 212 height 161
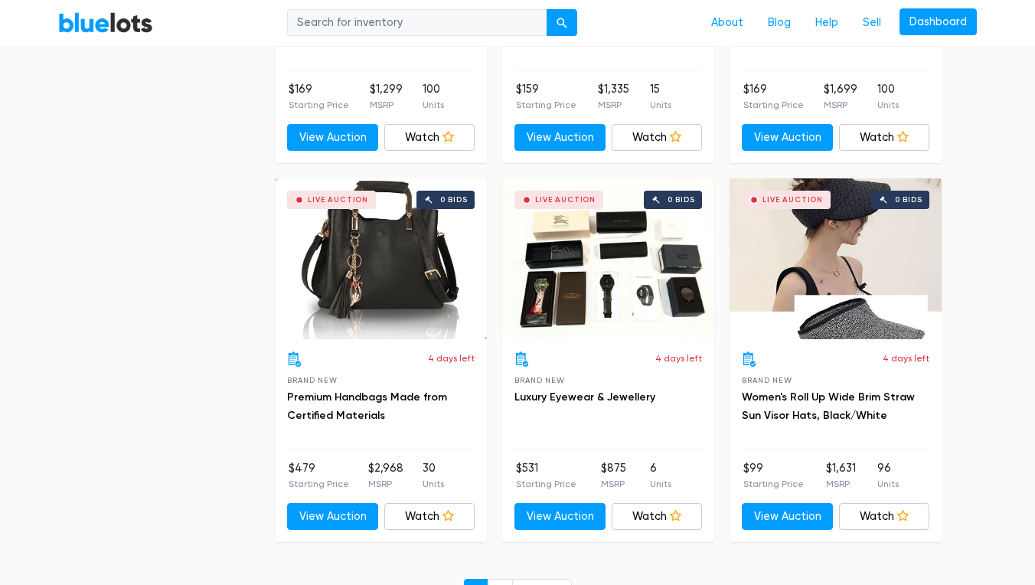
scroll to position [5651, 0]
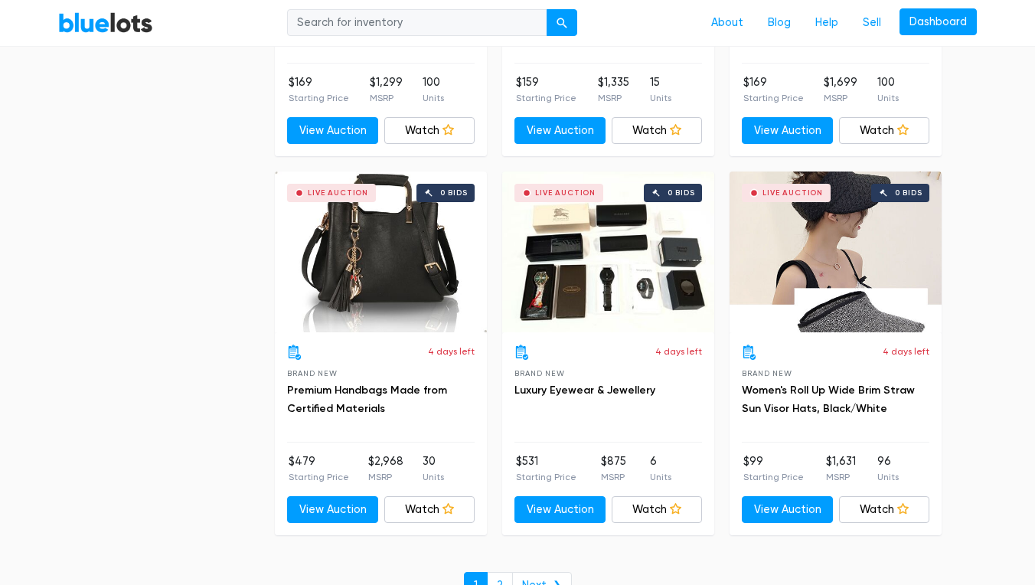
click at [610, 245] on div "Live Auction 0 bids" at bounding box center [608, 251] width 212 height 161
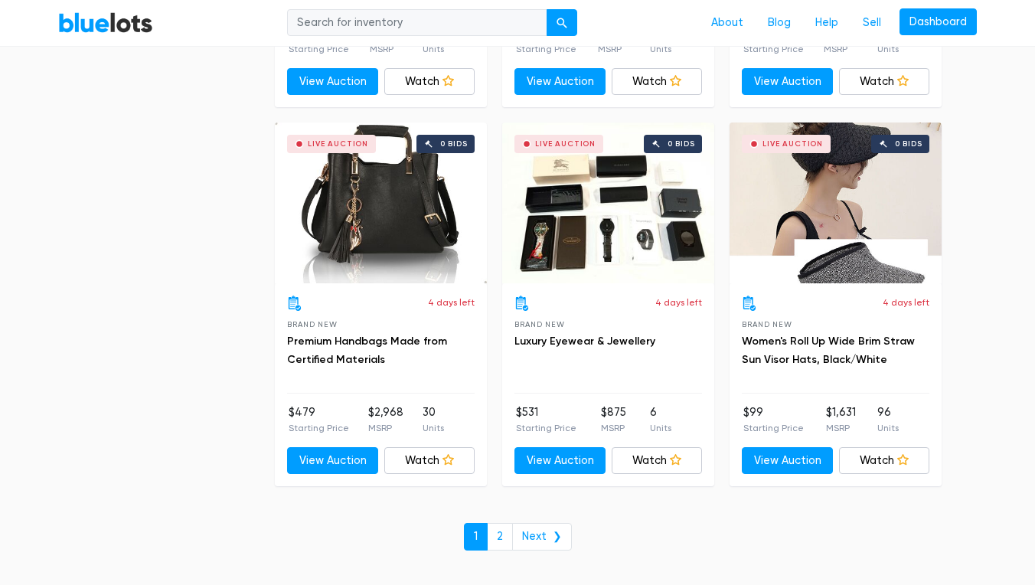
scroll to position [5700, 0]
click at [501, 524] on link "2" at bounding box center [500, 537] width 26 height 28
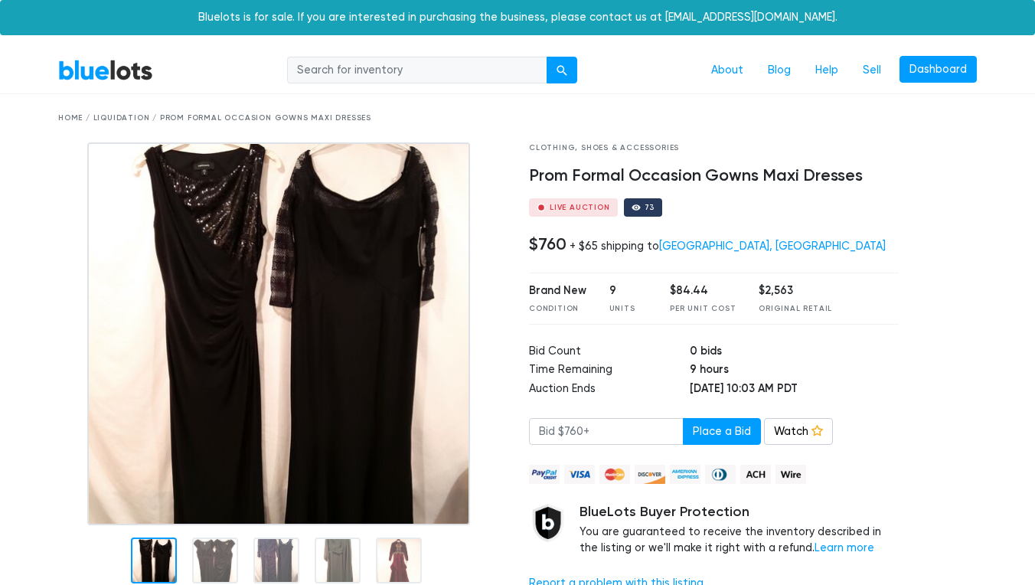
click at [373, 329] on img at bounding box center [278, 333] width 383 height 383
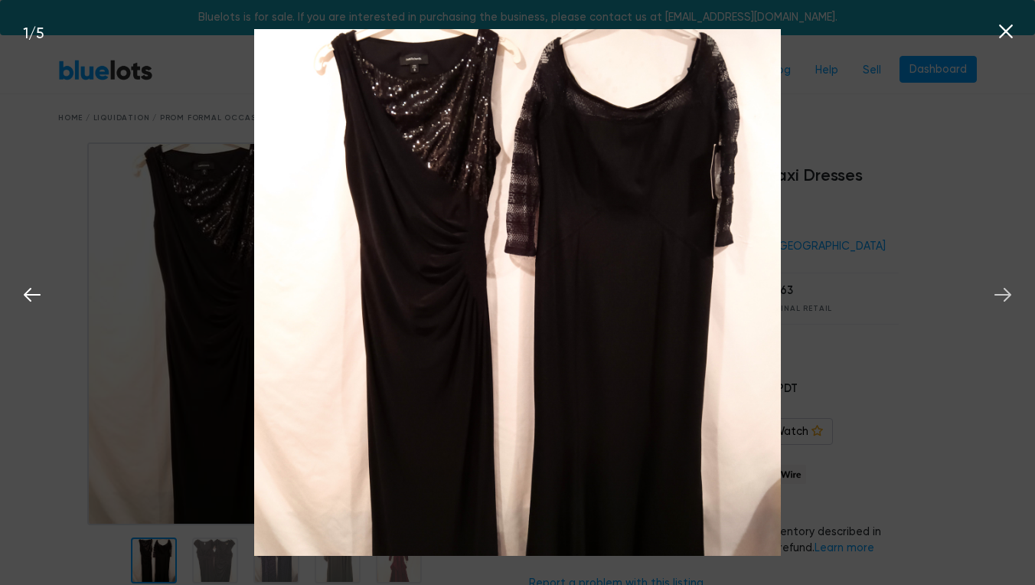
click at [1006, 296] on icon at bounding box center [1002, 295] width 17 height 14
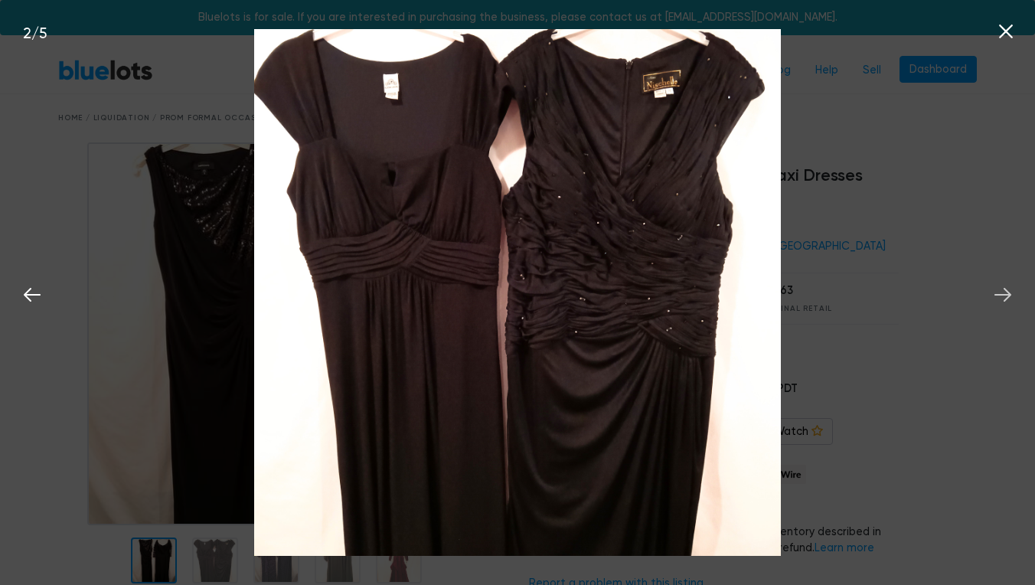
click at [1006, 296] on icon at bounding box center [1002, 295] width 17 height 14
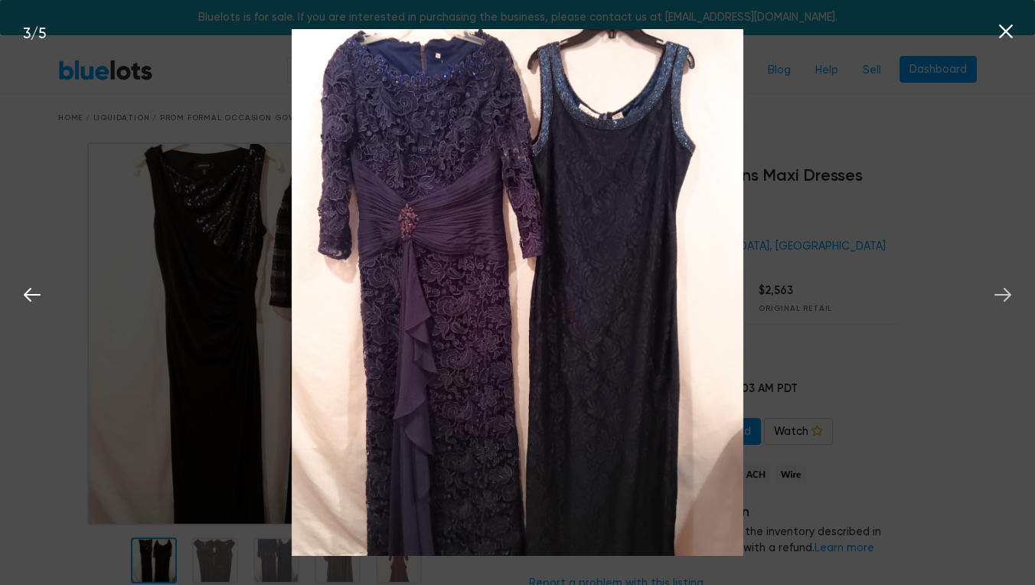
click at [1006, 296] on icon at bounding box center [1002, 295] width 17 height 14
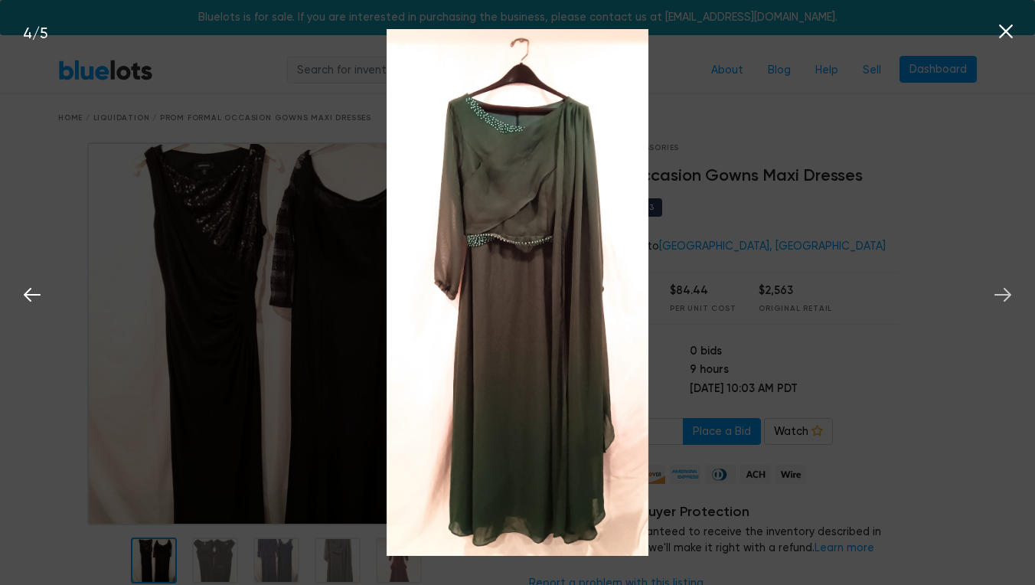
click at [1006, 296] on icon at bounding box center [1002, 295] width 17 height 14
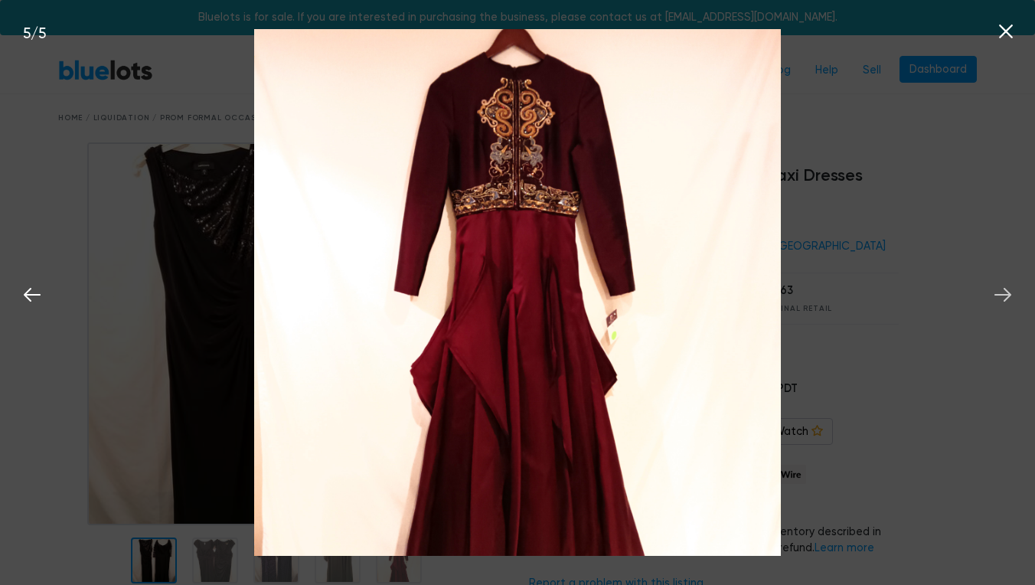
click at [1006, 296] on icon at bounding box center [1002, 295] width 17 height 14
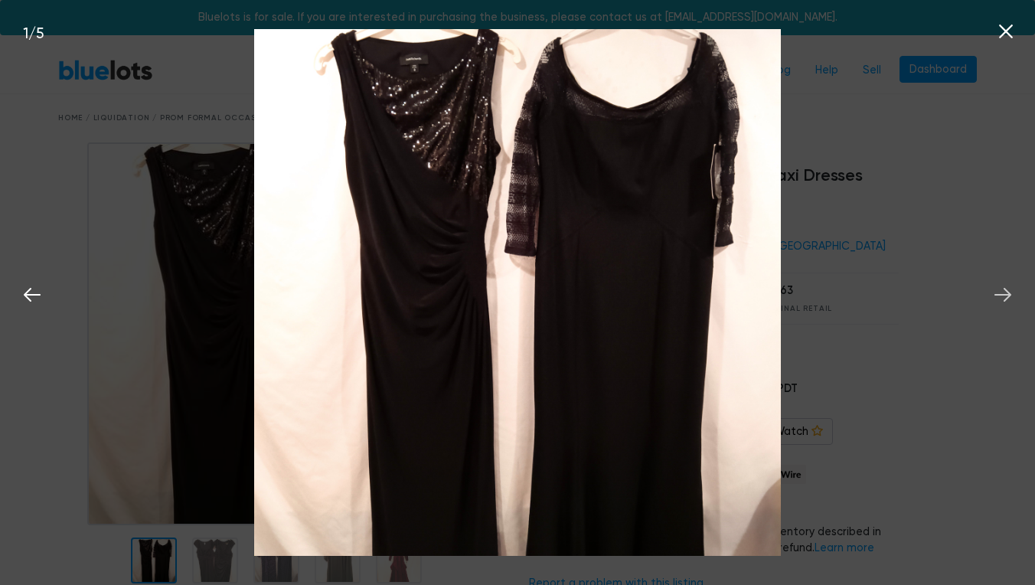
click at [1006, 296] on icon at bounding box center [1002, 295] width 17 height 14
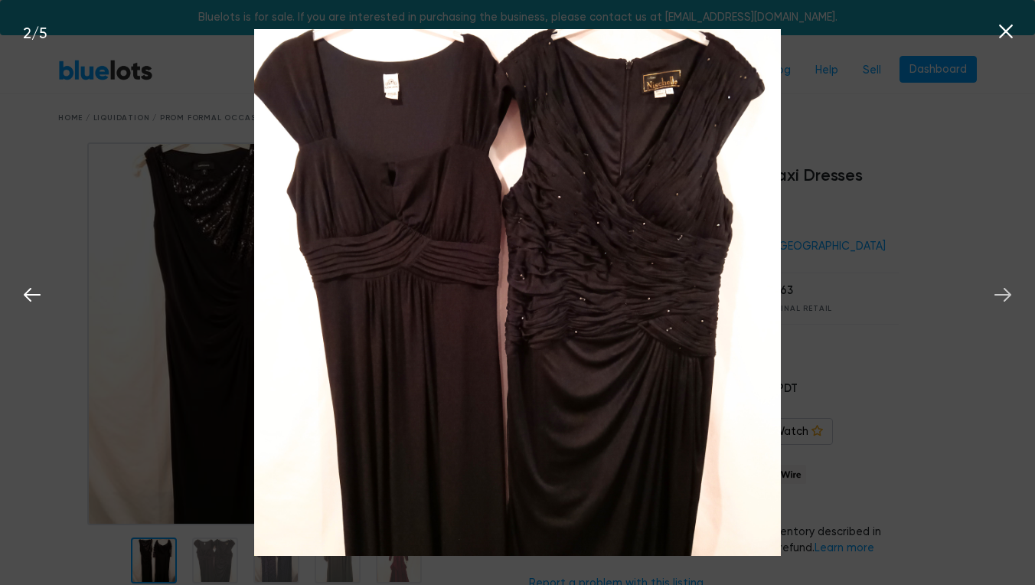
click at [1006, 296] on icon at bounding box center [1002, 295] width 17 height 14
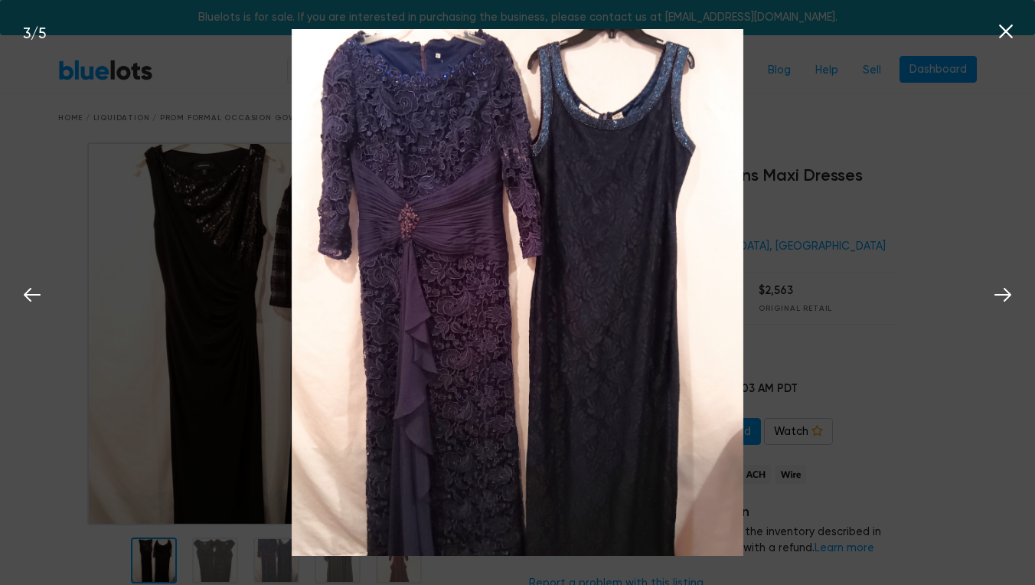
click at [1003, 34] on icon at bounding box center [1005, 31] width 23 height 23
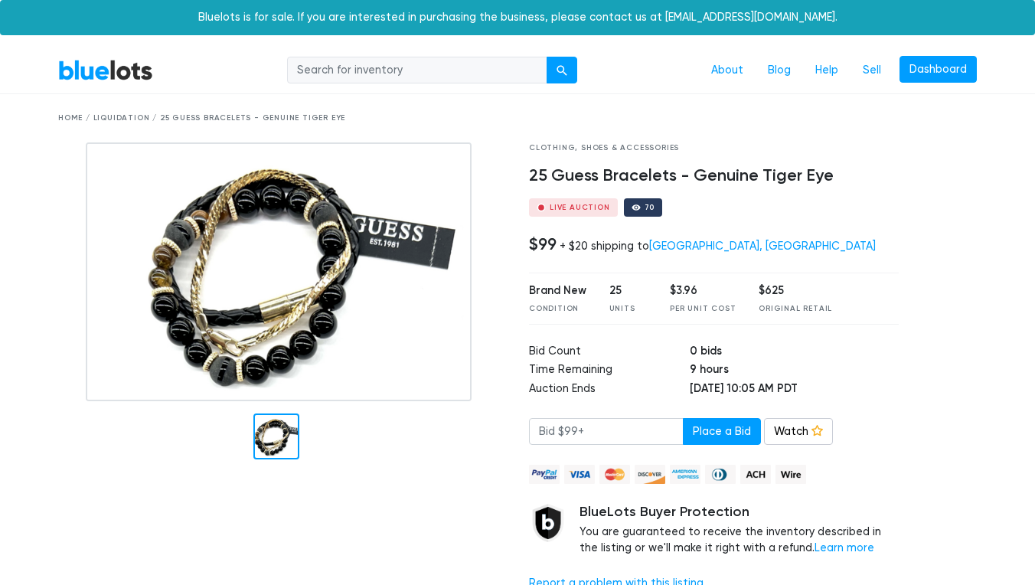
click at [286, 282] on img at bounding box center [279, 271] width 386 height 259
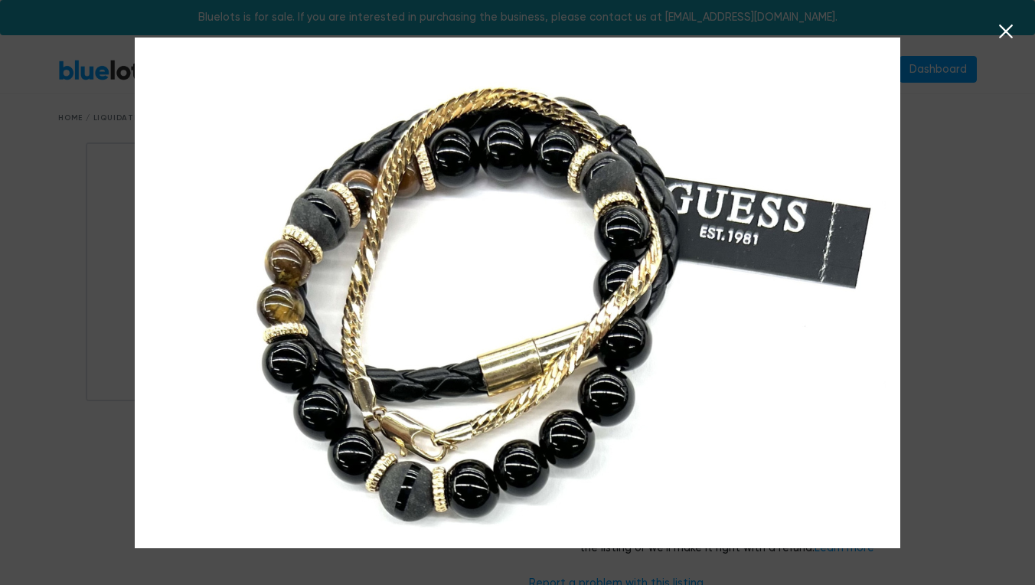
click at [1009, 31] on icon at bounding box center [1005, 31] width 23 height 23
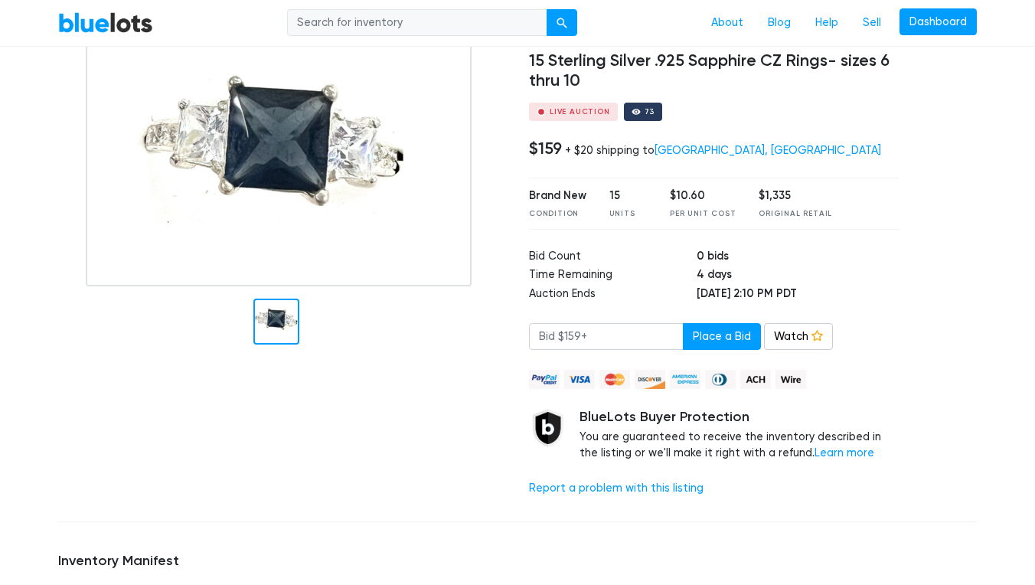
scroll to position [104, 0]
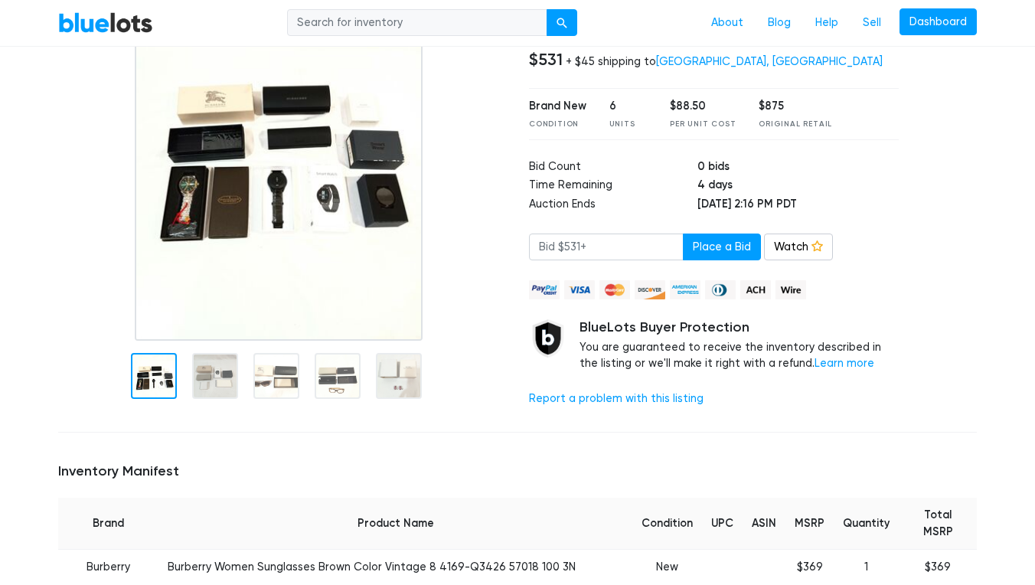
scroll to position [178, 0]
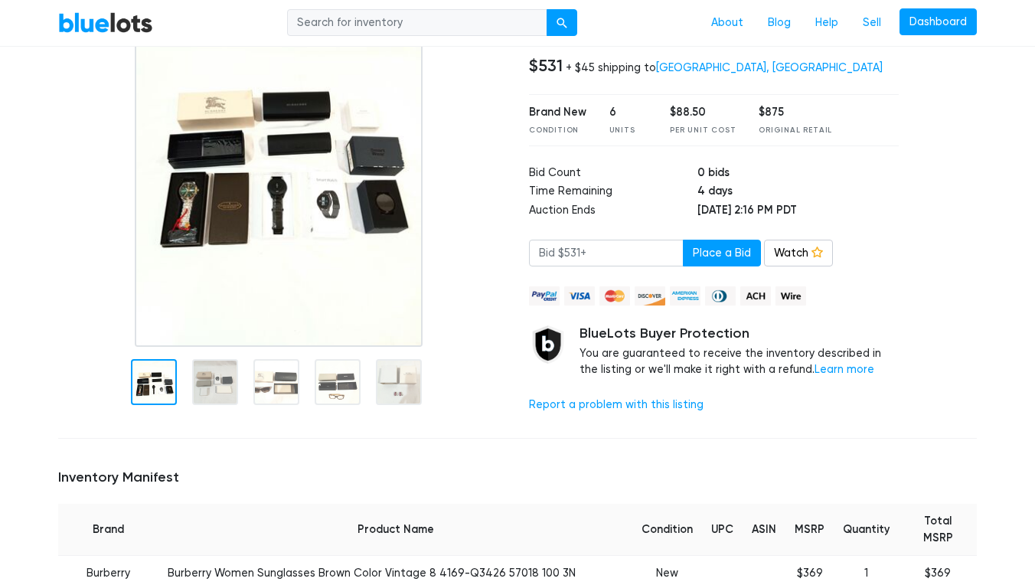
click at [351, 201] on img at bounding box center [279, 155] width 288 height 383
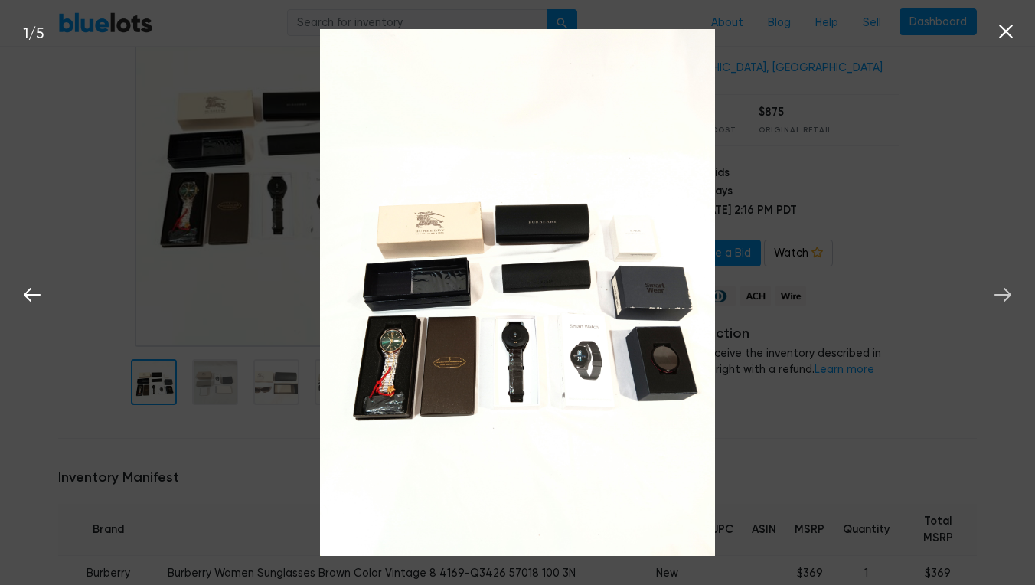
click at [1006, 298] on icon at bounding box center [1002, 294] width 23 height 23
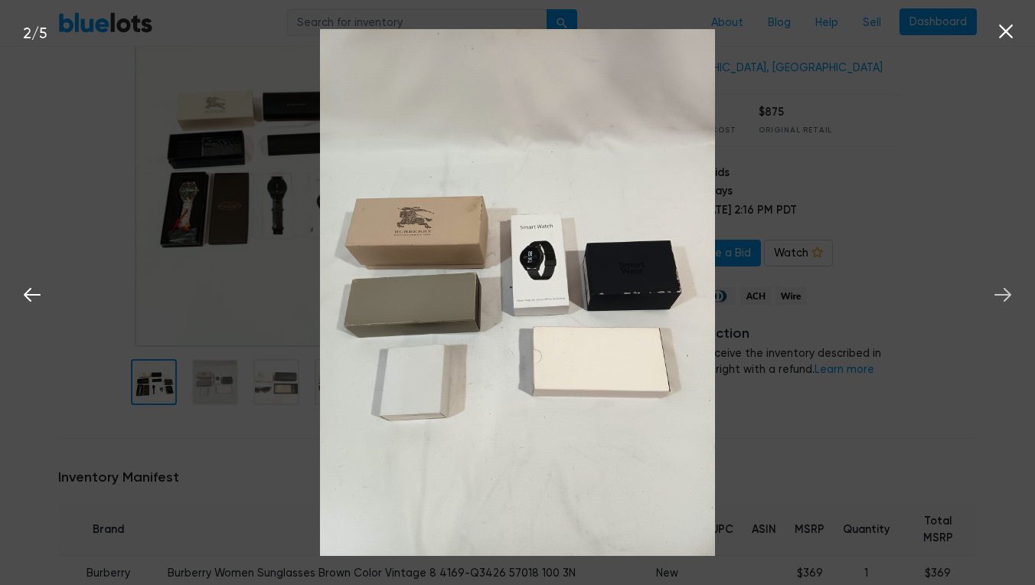
click at [1006, 298] on icon at bounding box center [1002, 294] width 23 height 23
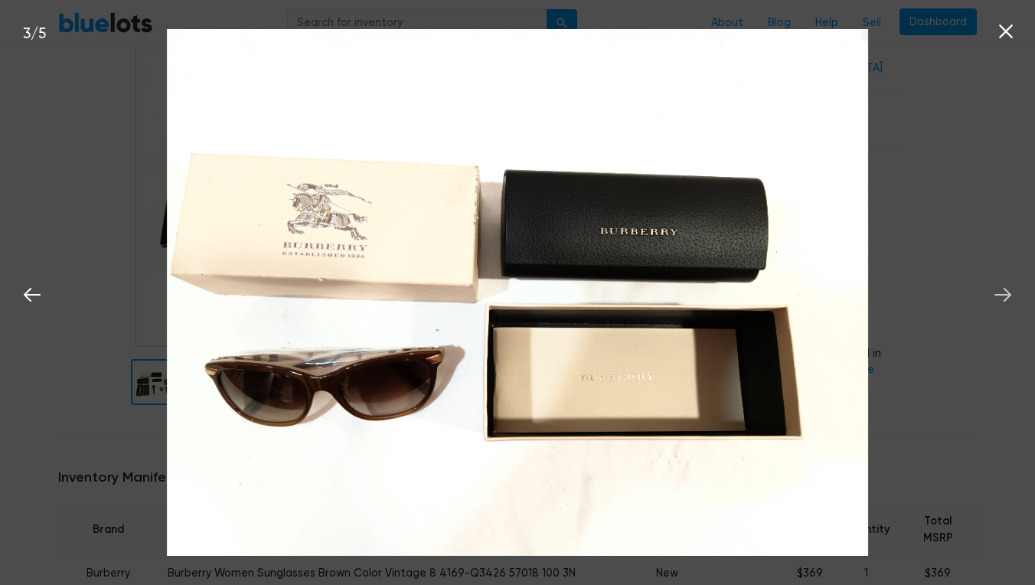
click at [1006, 298] on icon at bounding box center [1002, 294] width 23 height 23
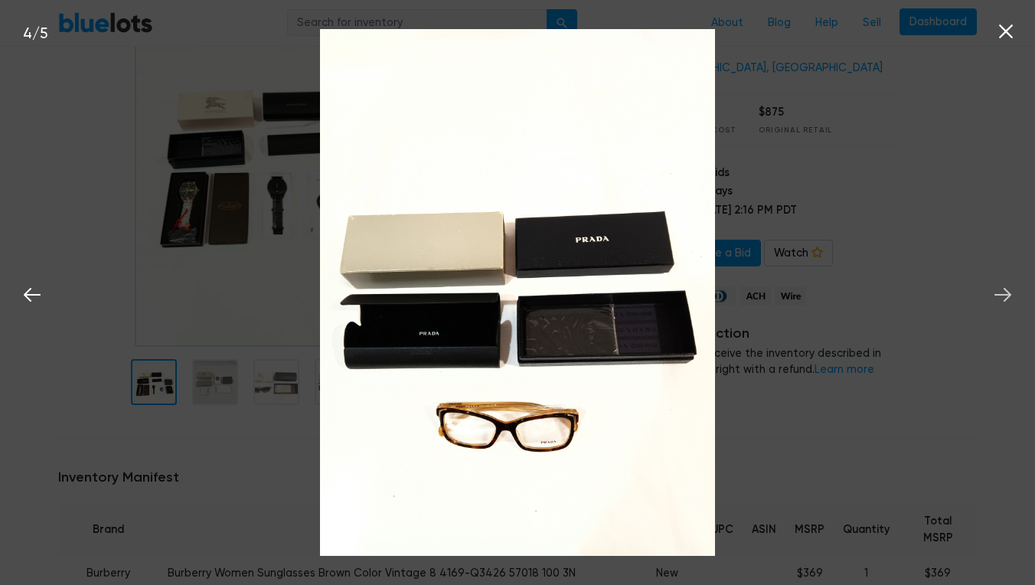
click at [1006, 298] on icon at bounding box center [1002, 294] width 23 height 23
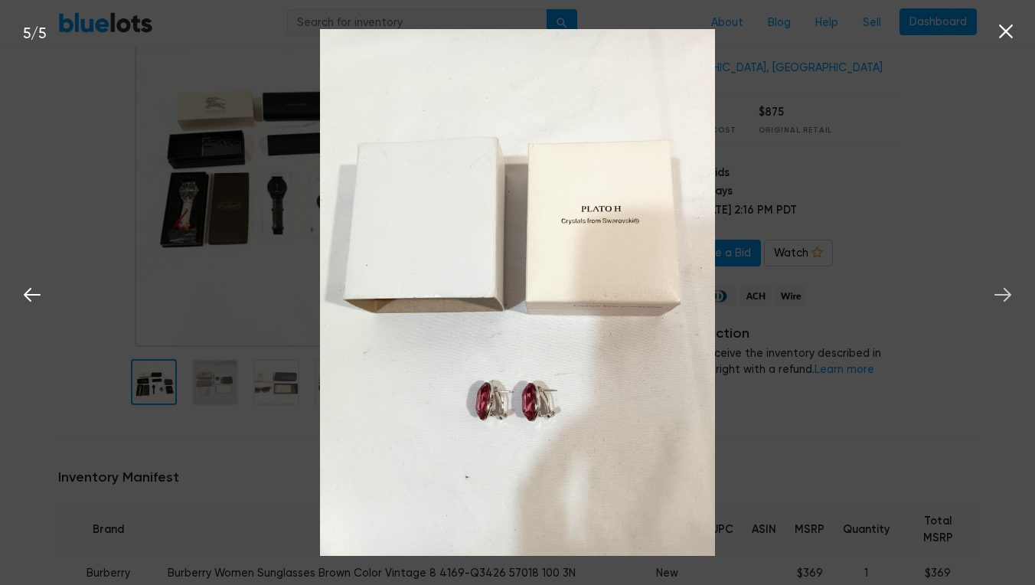
click at [1006, 298] on icon at bounding box center [1002, 294] width 23 height 23
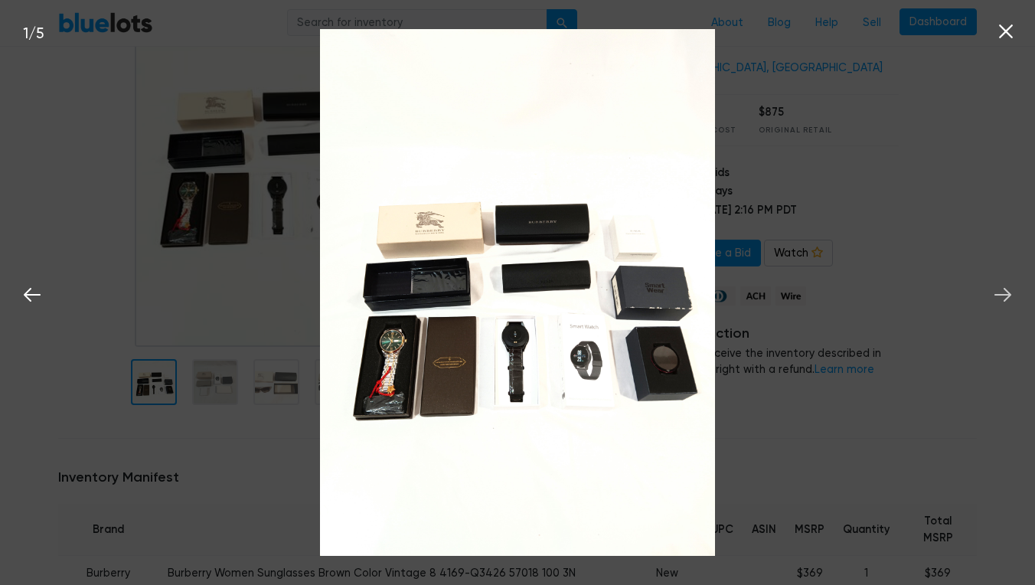
click at [1006, 298] on icon at bounding box center [1002, 294] width 23 height 23
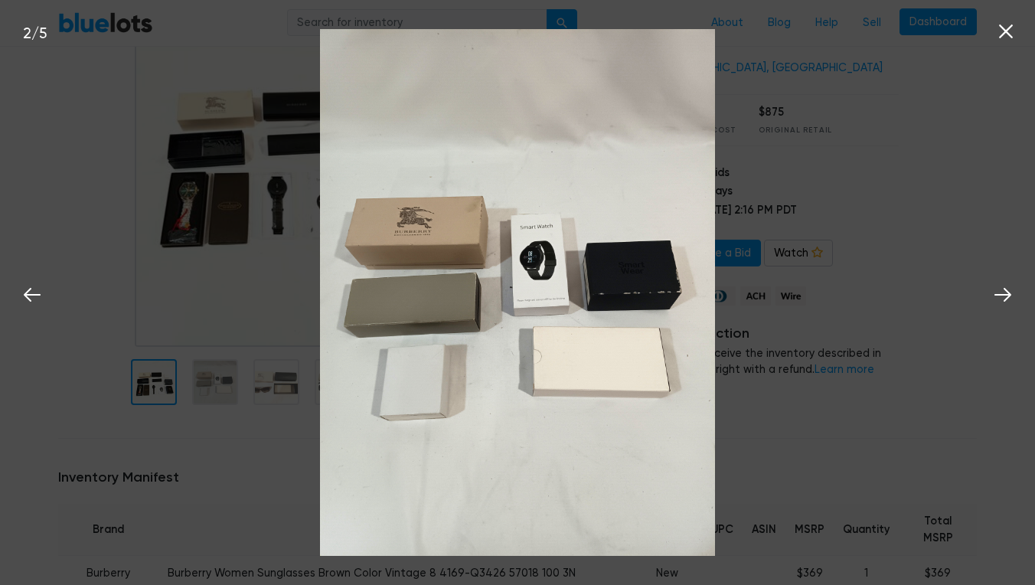
drag, startPoint x: 1006, startPoint y: 298, endPoint x: 1006, endPoint y: 242, distance: 55.9
click at [1006, 242] on div "2 / 5" at bounding box center [517, 292] width 1035 height 585
